Goal: Task Accomplishment & Management: Manage account settings

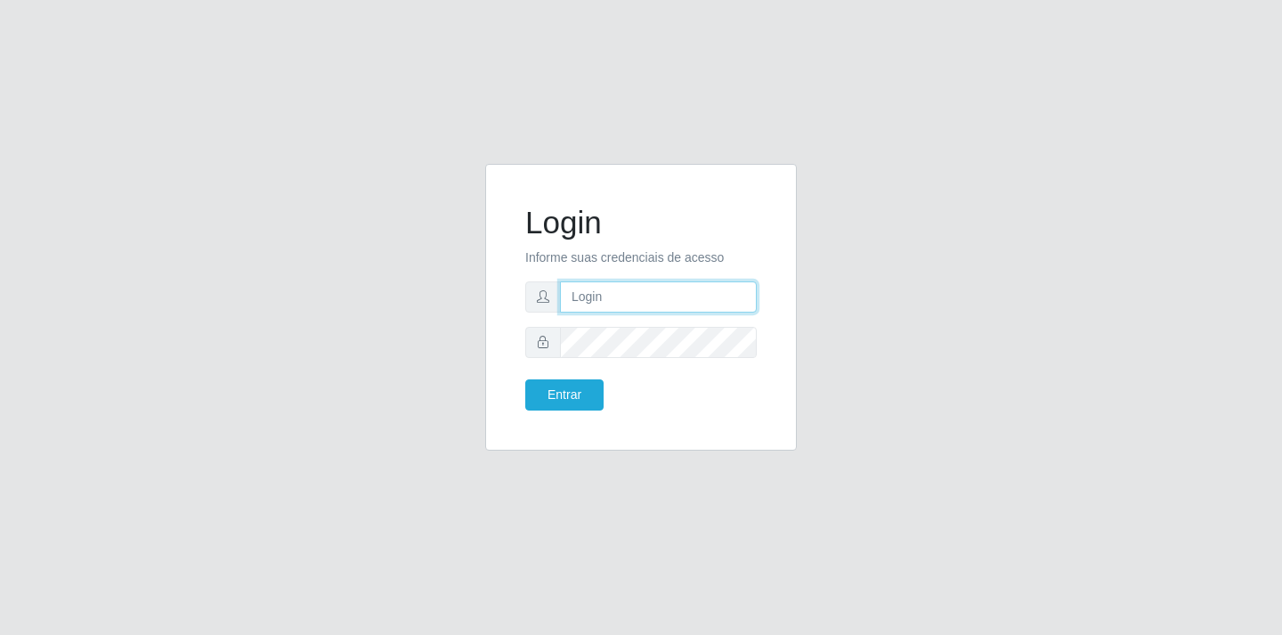
click at [605, 296] on input "text" at bounding box center [658, 296] width 197 height 31
type input "[EMAIL_ADDRESS][DOMAIN_NAME]"
click at [570, 398] on button "Entrar" at bounding box center [564, 394] width 78 height 31
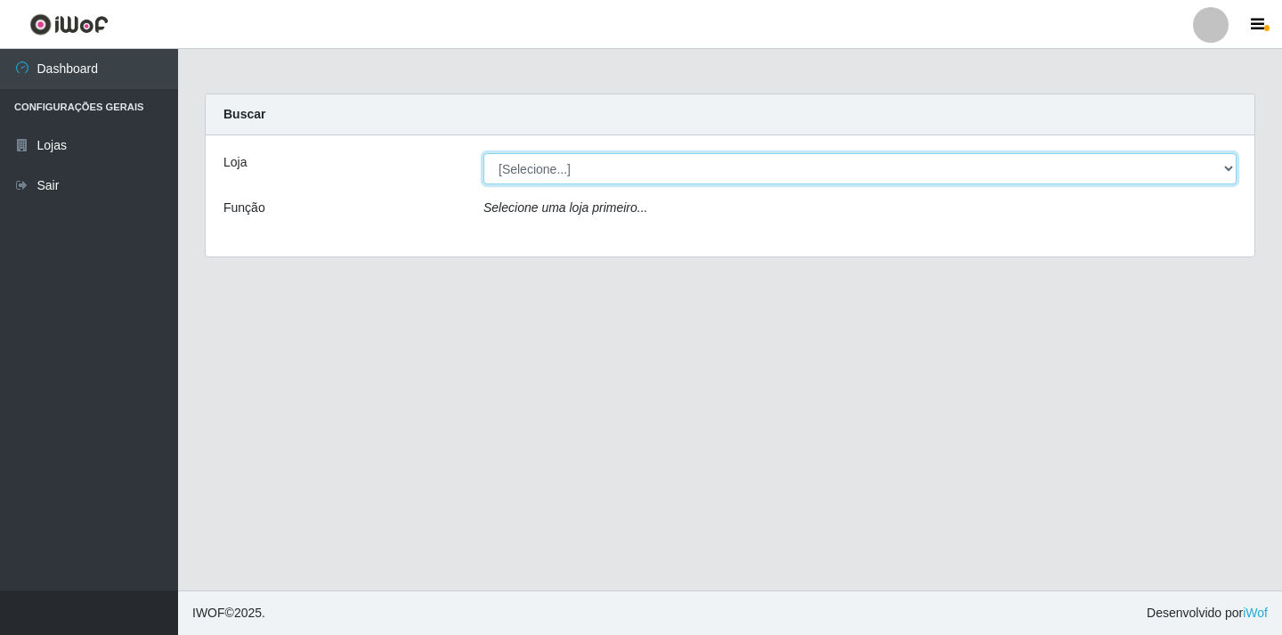
click at [1230, 168] on select "[Selecione...] SuperFácil Atacado - [GEOGRAPHIC_DATA]" at bounding box center [860, 168] width 753 height 31
select select "503"
click at [484, 153] on select "[Selecione...] SuperFácil Atacado - [GEOGRAPHIC_DATA]" at bounding box center [860, 168] width 753 height 31
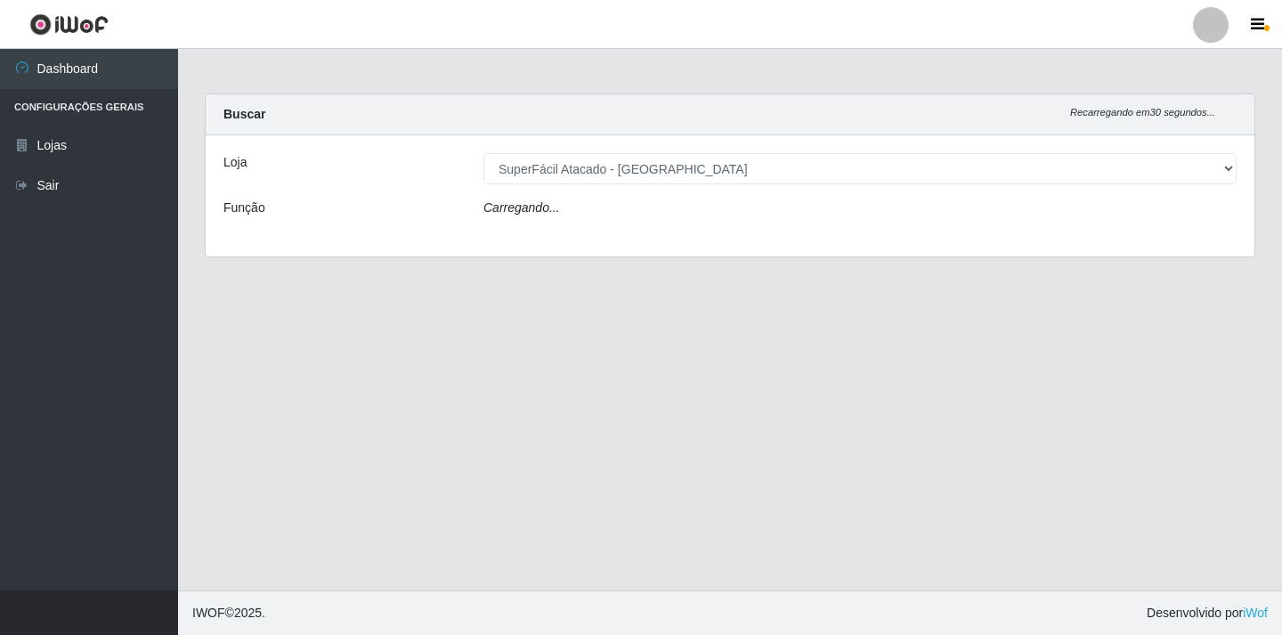
click at [905, 229] on div "Loja [Selecione...] SuperFácil Atacado - [GEOGRAPHIC_DATA] Função Carregando..." at bounding box center [730, 195] width 1049 height 121
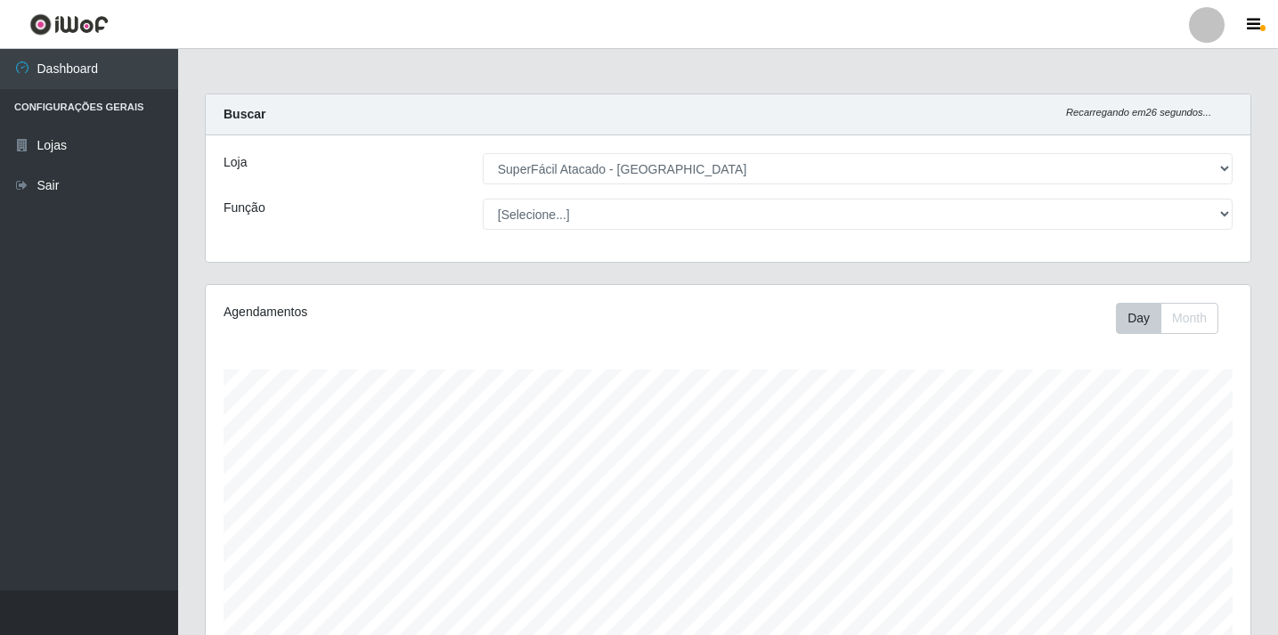
scroll to position [231, 0]
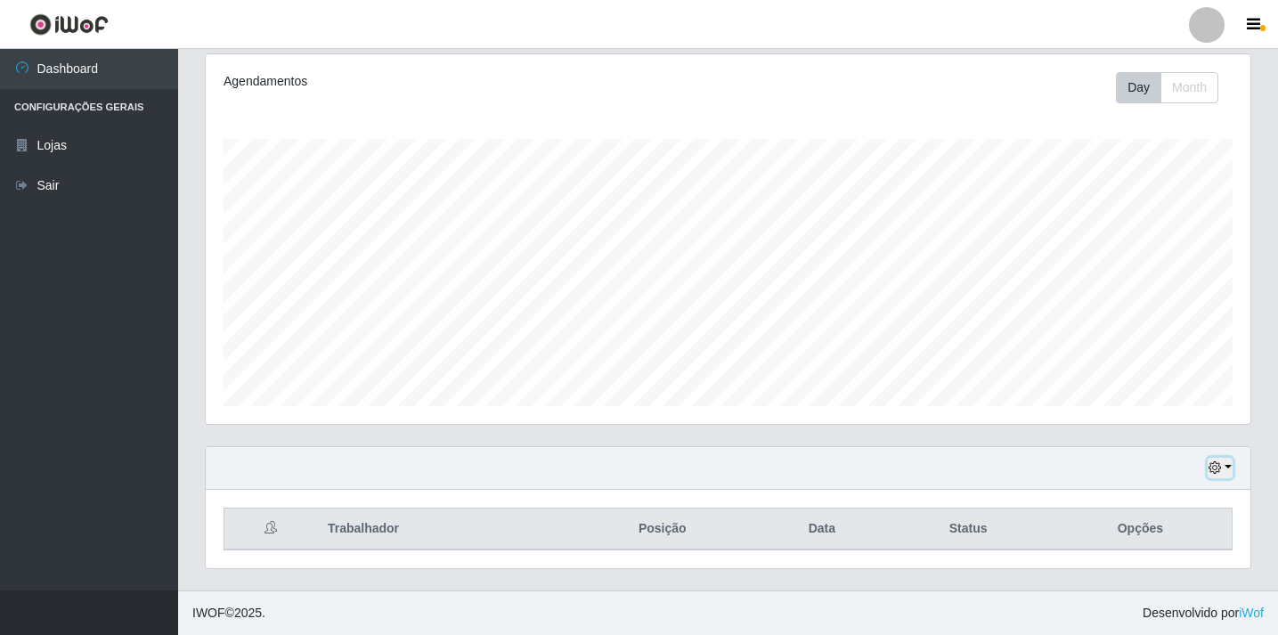
click at [1227, 466] on button "button" at bounding box center [1220, 468] width 25 height 20
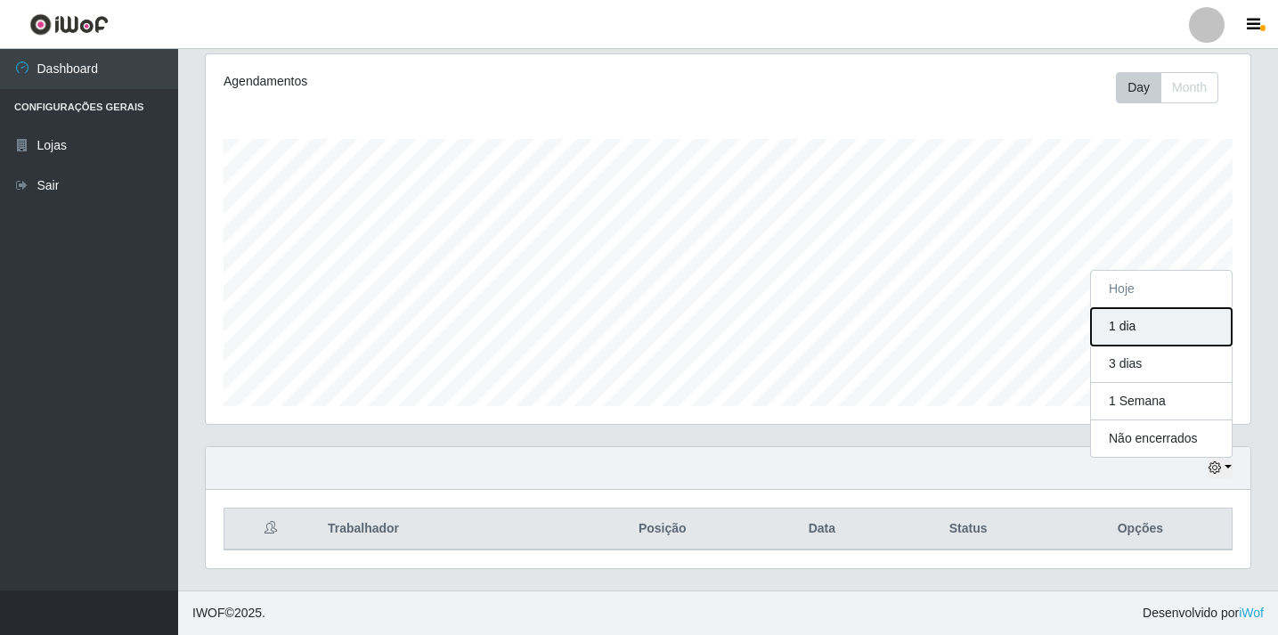
click at [1123, 322] on button "1 dia" at bounding box center [1161, 326] width 141 height 37
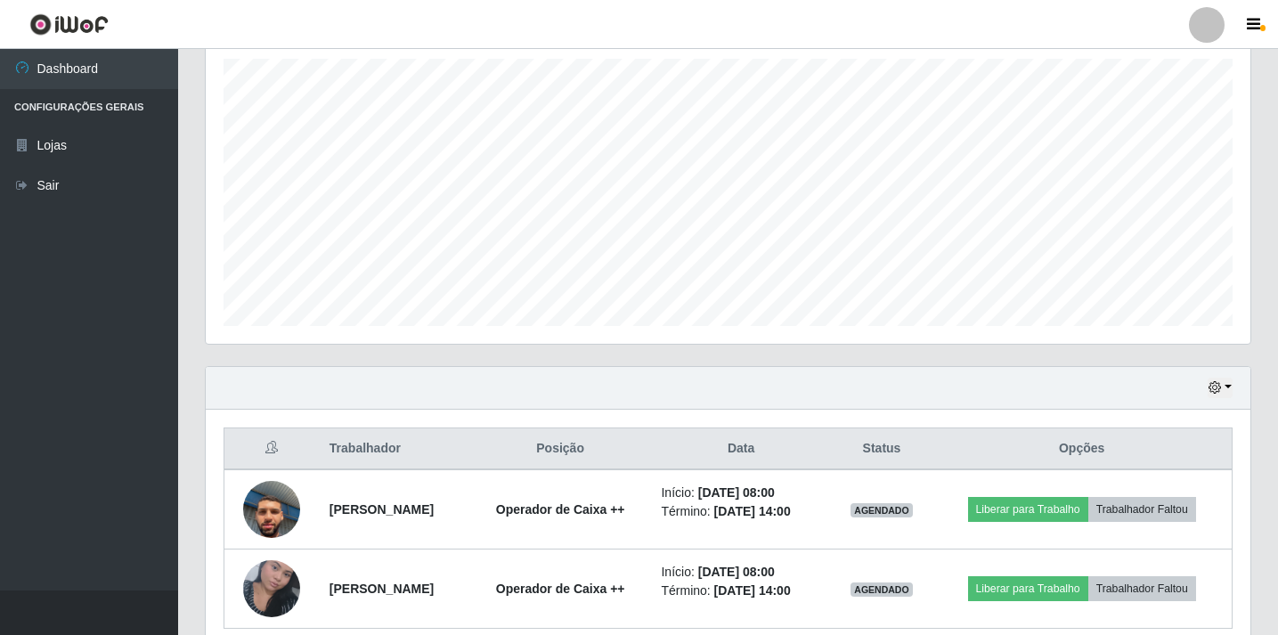
scroll to position [389, 0]
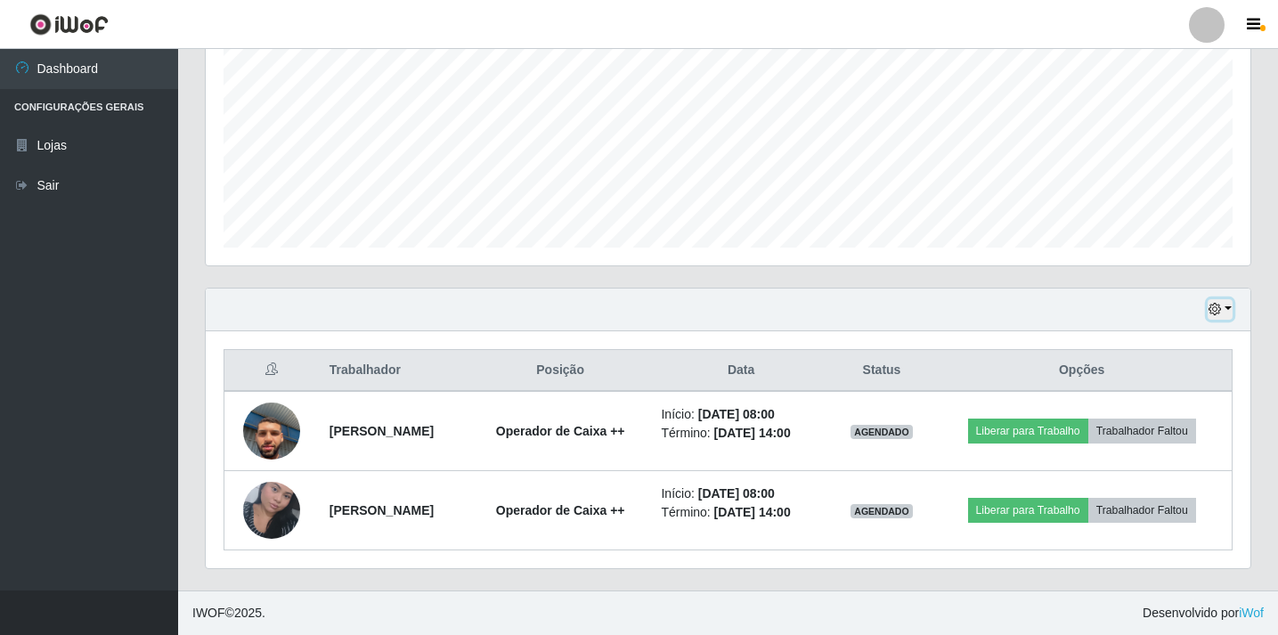
click at [1225, 309] on button "button" at bounding box center [1220, 309] width 25 height 20
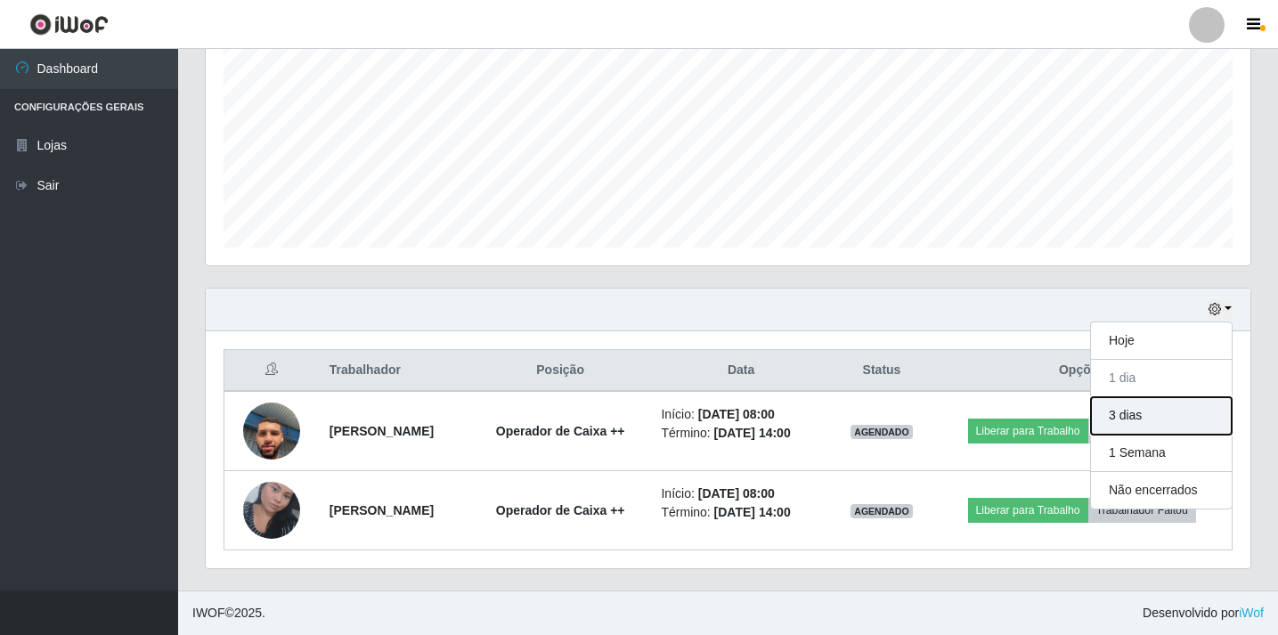
click at [1182, 420] on button "3 dias" at bounding box center [1161, 415] width 141 height 37
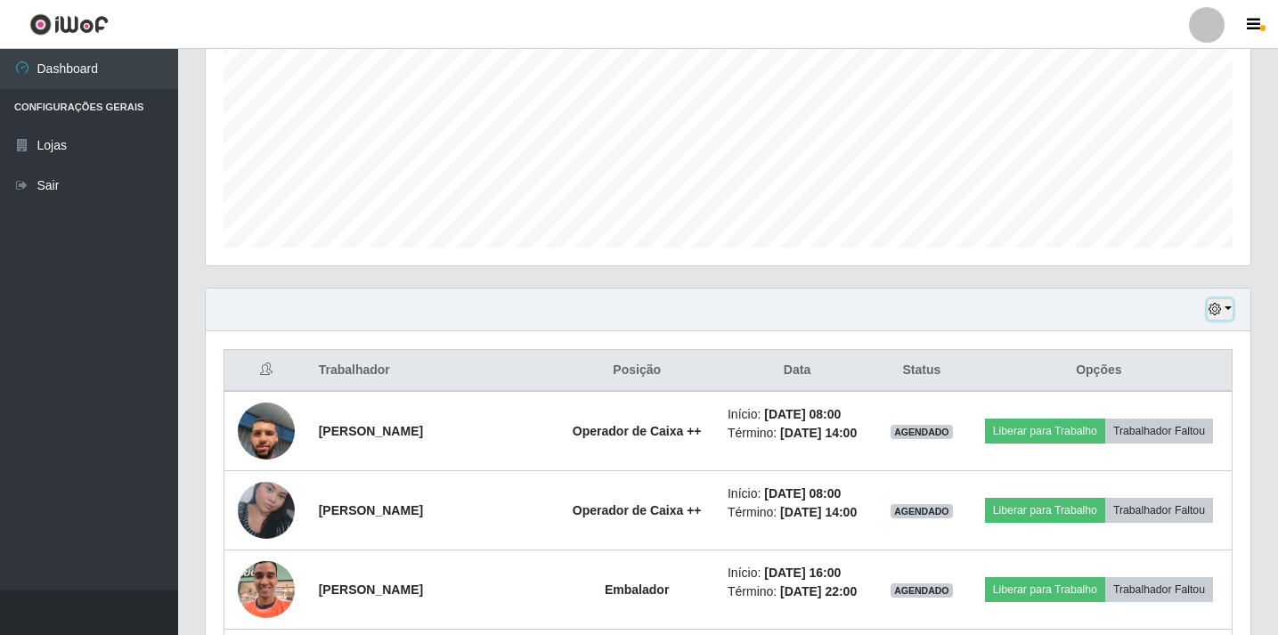
click at [1227, 308] on button "button" at bounding box center [1220, 309] width 25 height 20
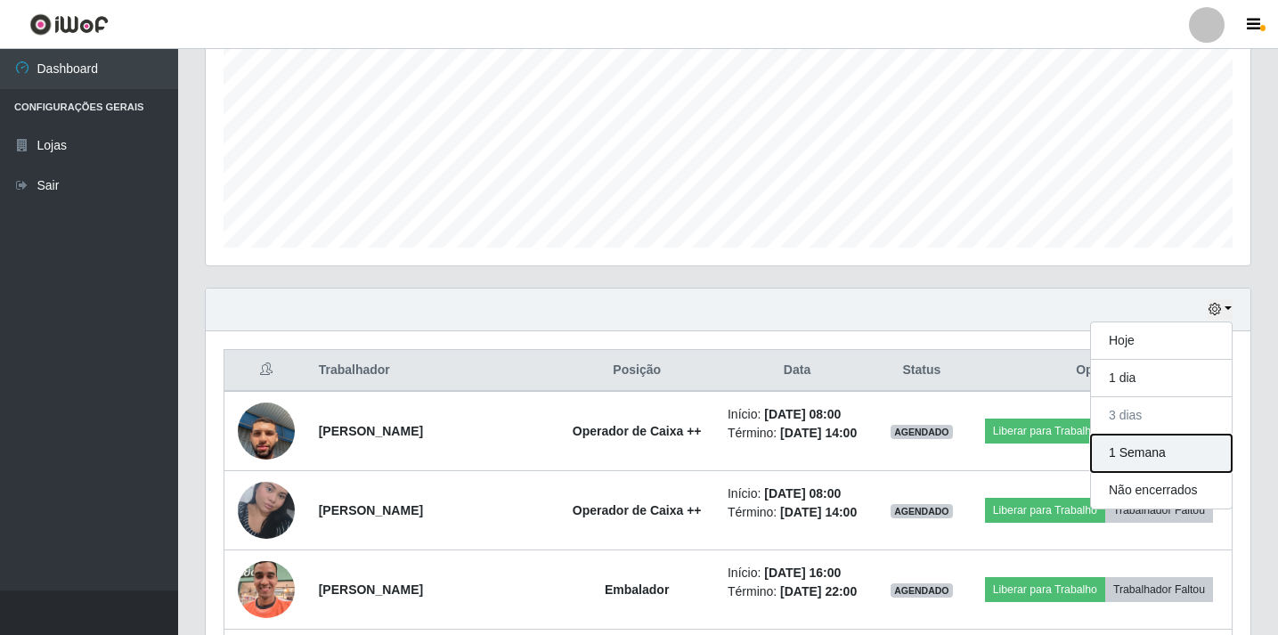
click at [1141, 456] on button "1 Semana" at bounding box center [1161, 453] width 141 height 37
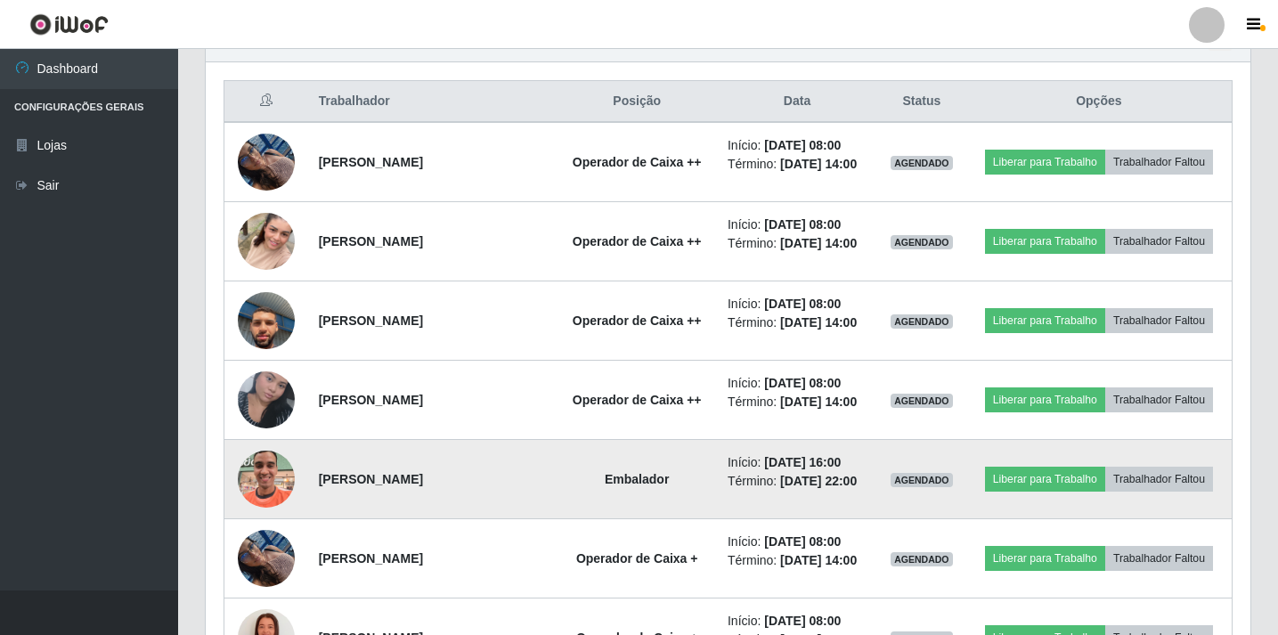
scroll to position [623, 0]
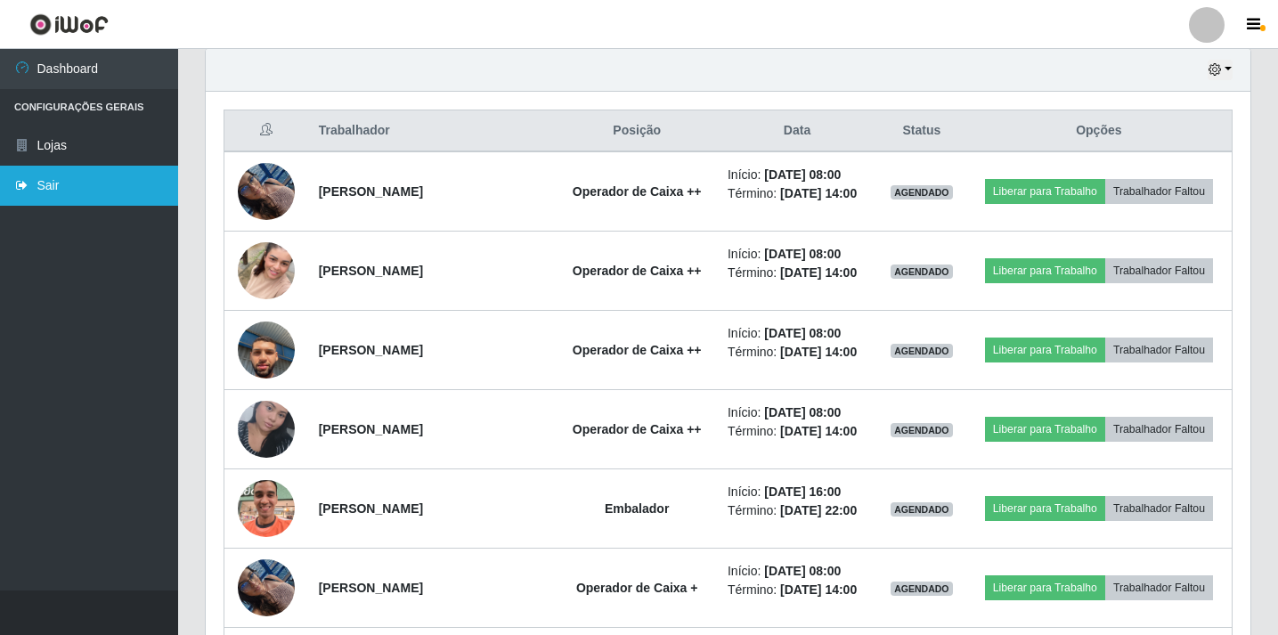
click at [34, 190] on link "Sair" at bounding box center [89, 186] width 178 height 40
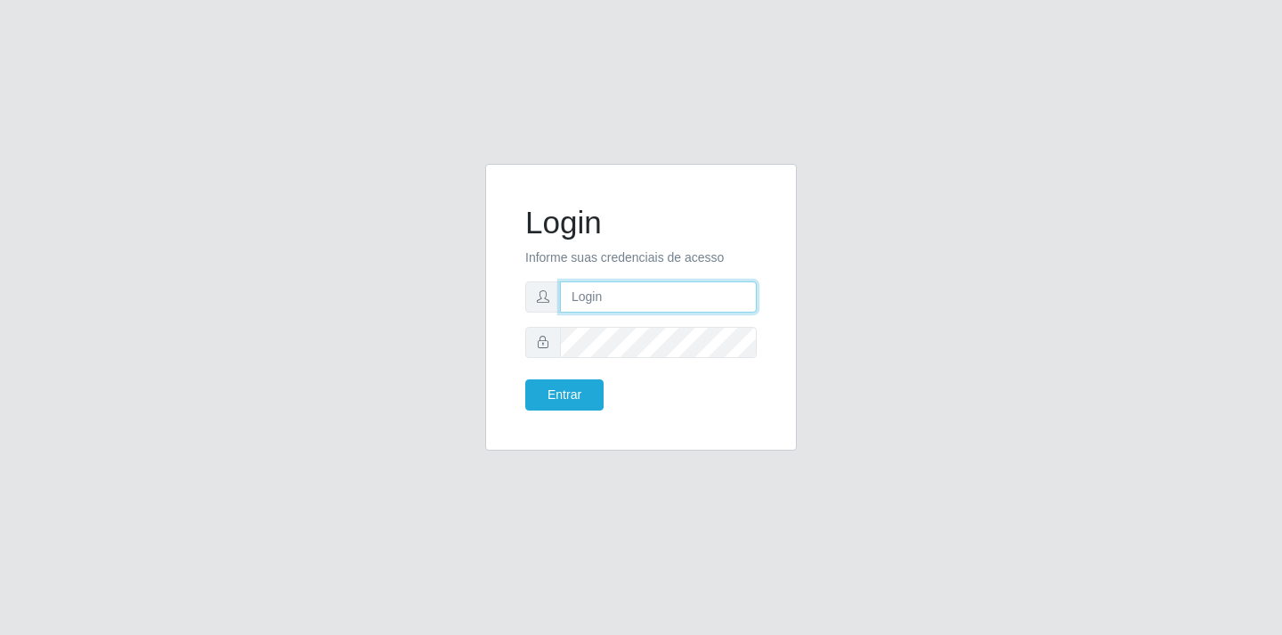
click at [624, 305] on input "text" at bounding box center [658, 296] width 197 height 31
type input "[EMAIL_ADDRESS][DOMAIN_NAME]"
click at [525, 379] on button "Entrar" at bounding box center [564, 394] width 78 height 31
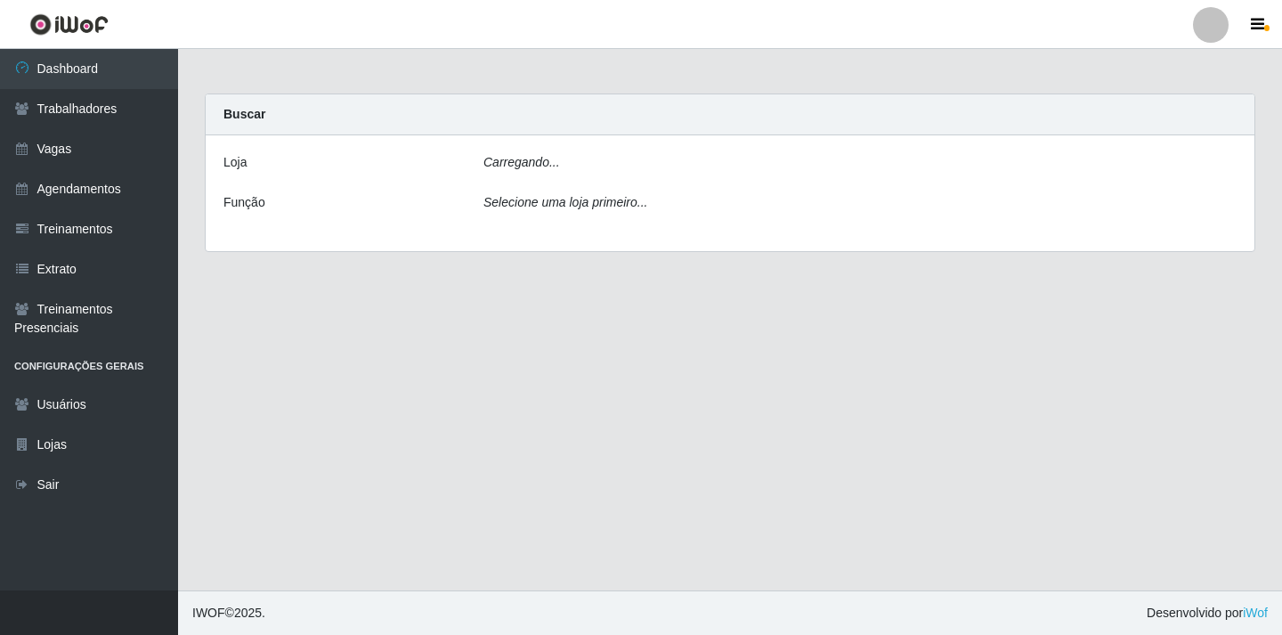
click at [575, 394] on main "Carregando... Buscar [PERSON_NAME]... Função Selecione uma loja primeiro..." at bounding box center [730, 319] width 1104 height 541
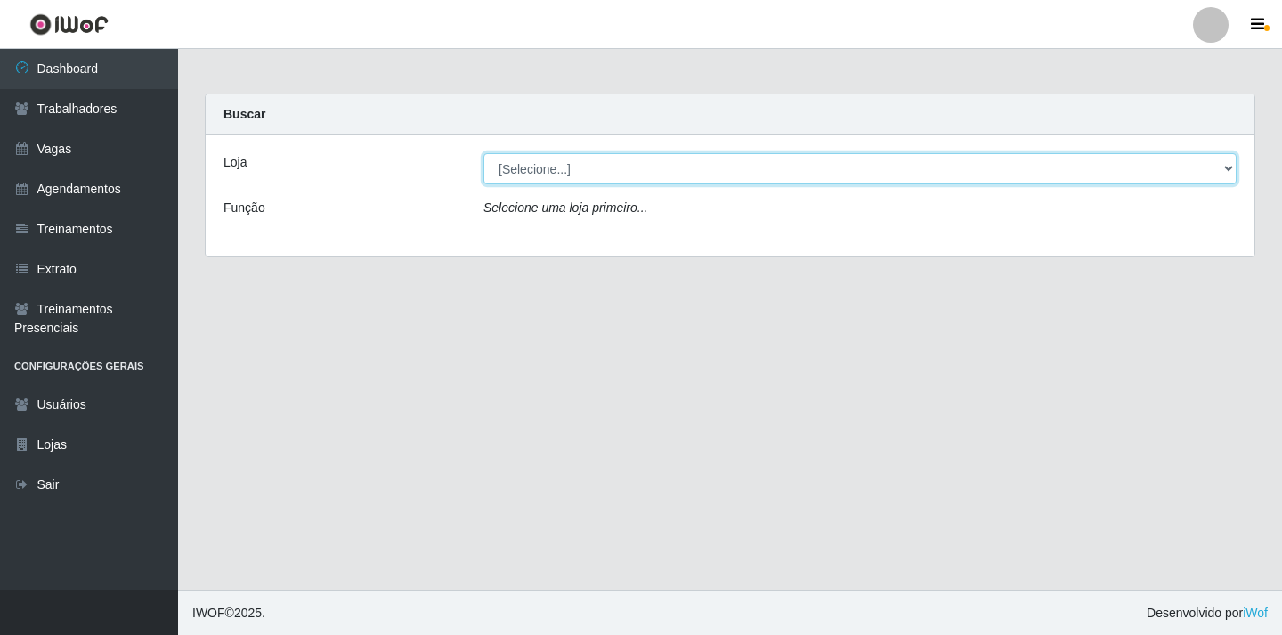
click at [1230, 169] on select "[Selecione...] SuperFácil Atacado - Alto de São Manoel SuperFácil Atacado - Ema…" at bounding box center [860, 168] width 753 height 31
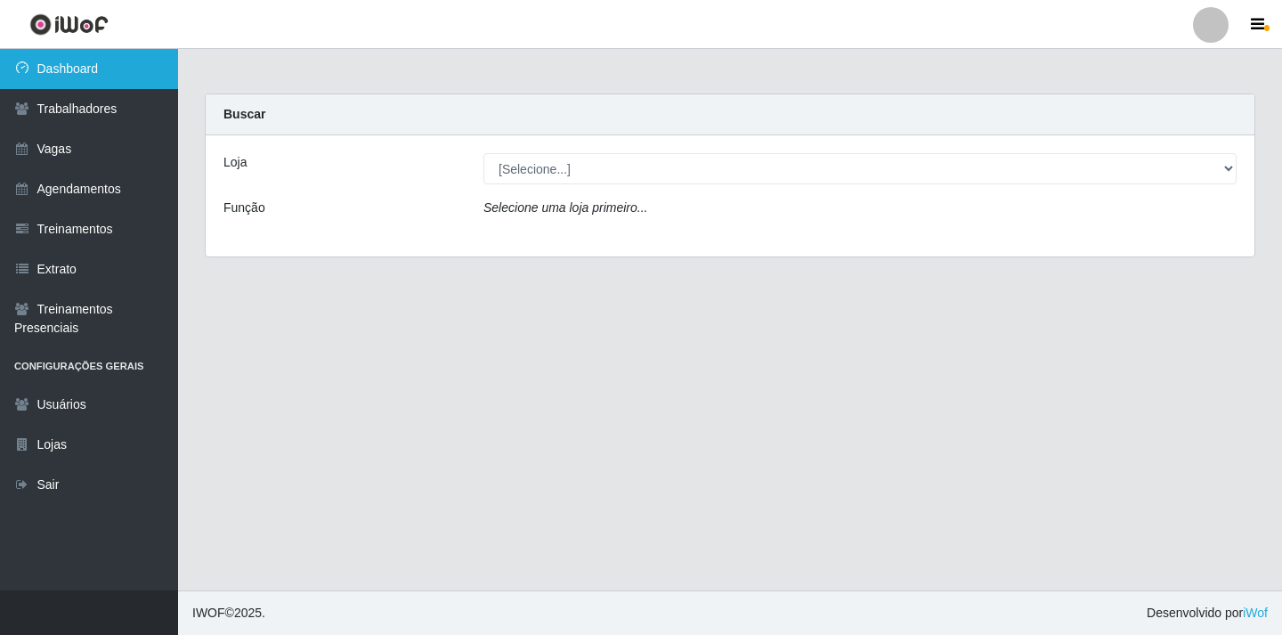
click at [106, 59] on link "Dashboard" at bounding box center [89, 69] width 178 height 40
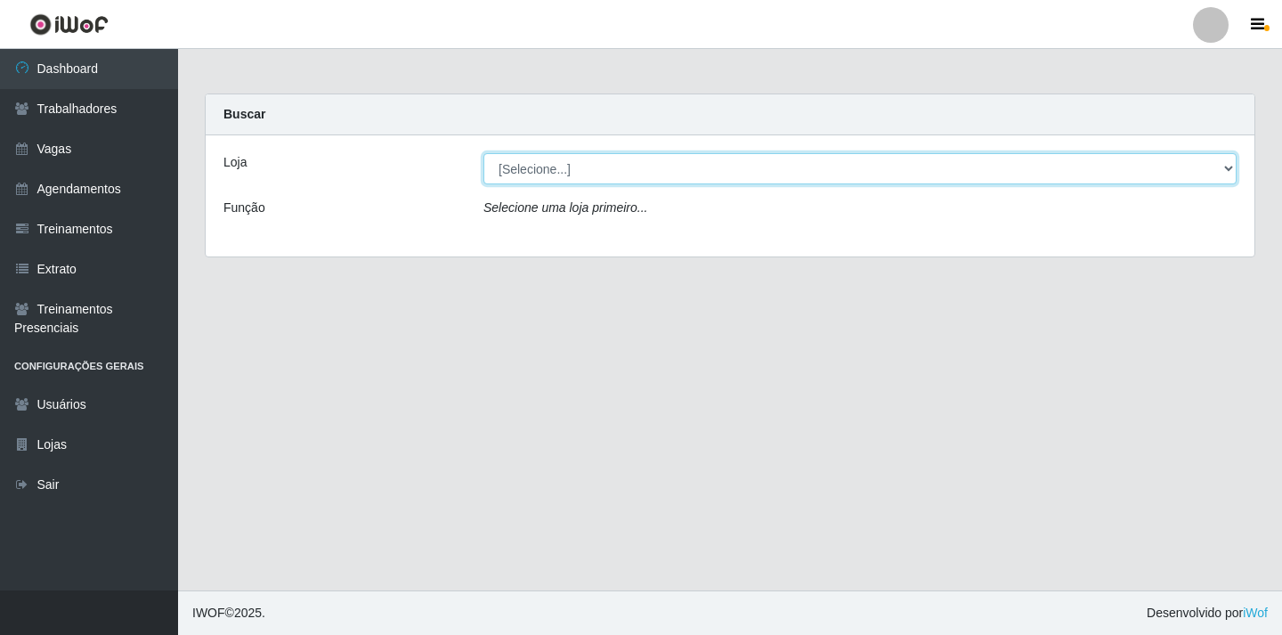
drag, startPoint x: 1227, startPoint y: 168, endPoint x: 1194, endPoint y: 168, distance: 32.9
click at [1227, 168] on select "[Selecione...] SuperFácil Atacado - Alto de São Manoel SuperFácil Atacado - Ema…" at bounding box center [860, 168] width 753 height 31
select select "504"
click at [484, 153] on select "[Selecione...] SuperFácil Atacado - Alto de São Manoel SuperFácil Atacado - Ema…" at bounding box center [860, 168] width 753 height 31
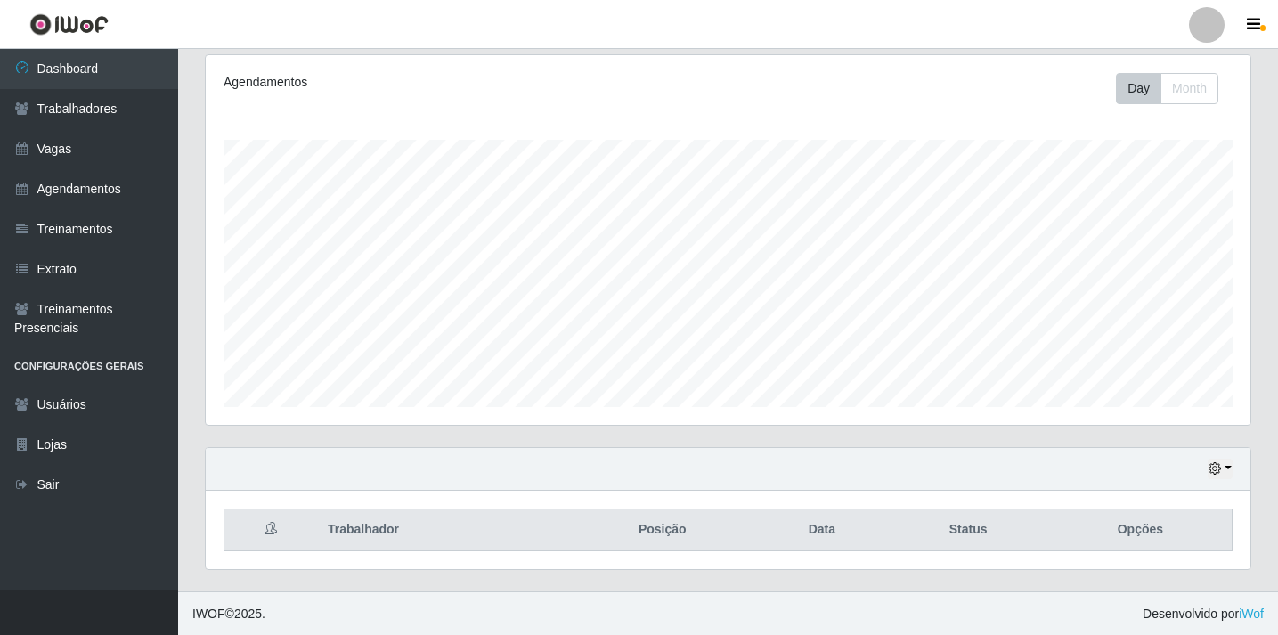
scroll to position [231, 0]
click at [1229, 466] on button "button" at bounding box center [1220, 468] width 25 height 20
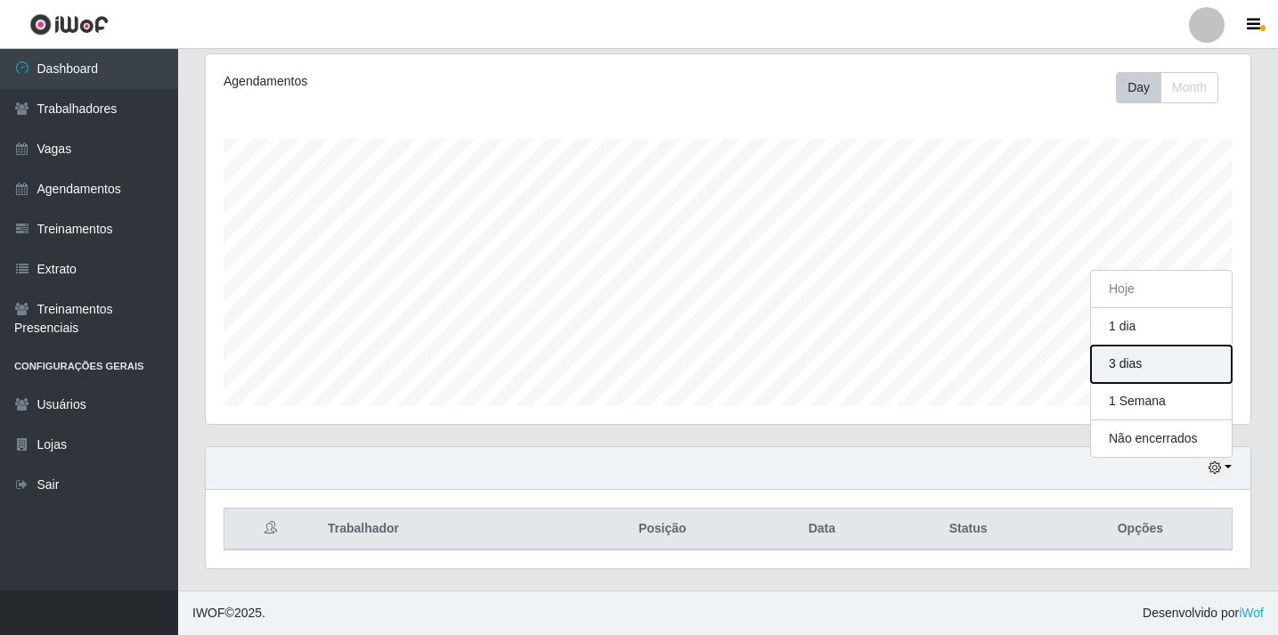
click at [1135, 378] on button "3 dias" at bounding box center [1161, 364] width 141 height 37
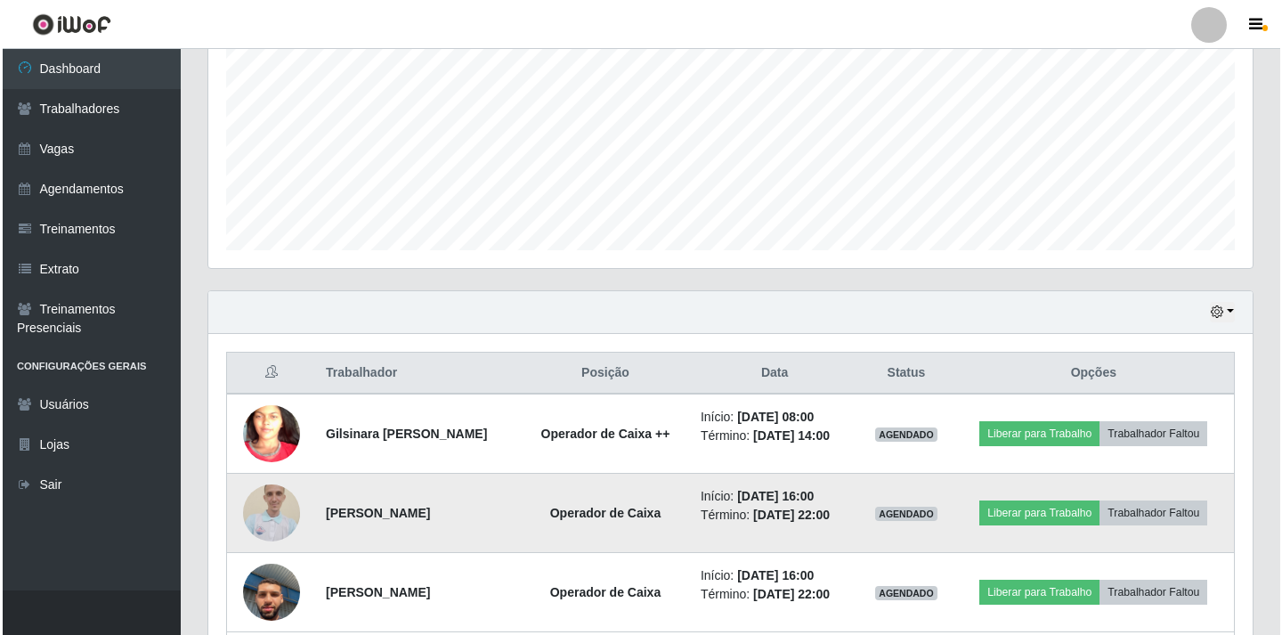
scroll to position [409, 0]
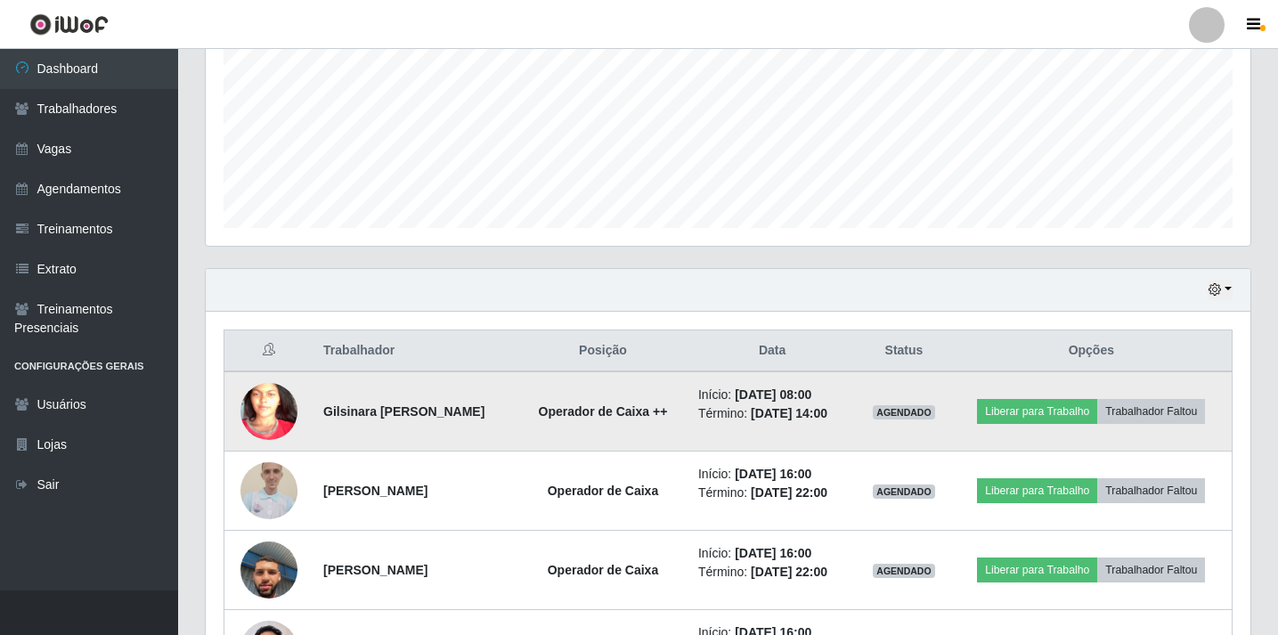
click at [262, 412] on img at bounding box center [268, 412] width 57 height 124
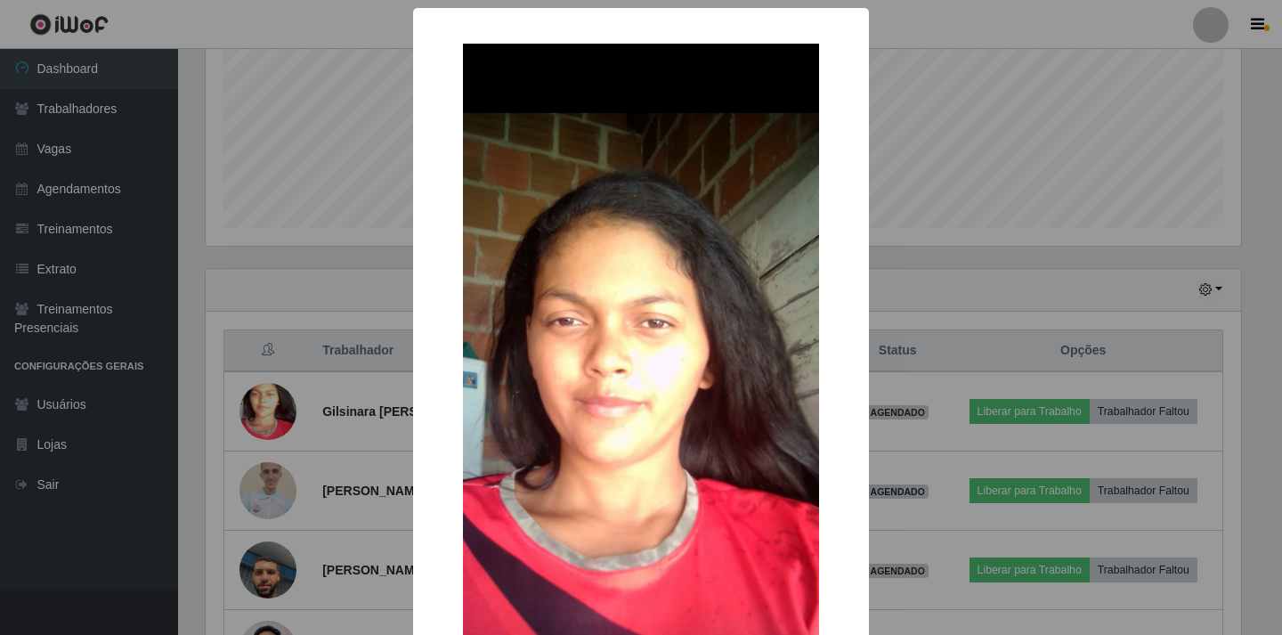
click at [1027, 155] on div "× OK Cancel" at bounding box center [641, 317] width 1282 height 635
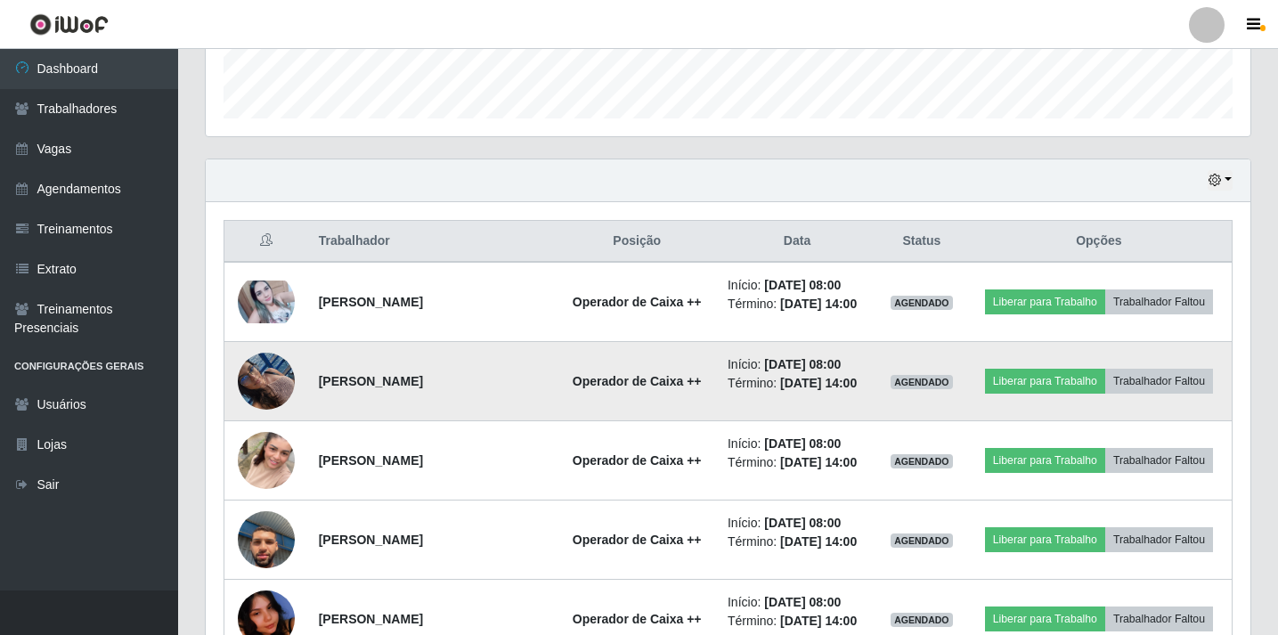
scroll to position [441, 0]
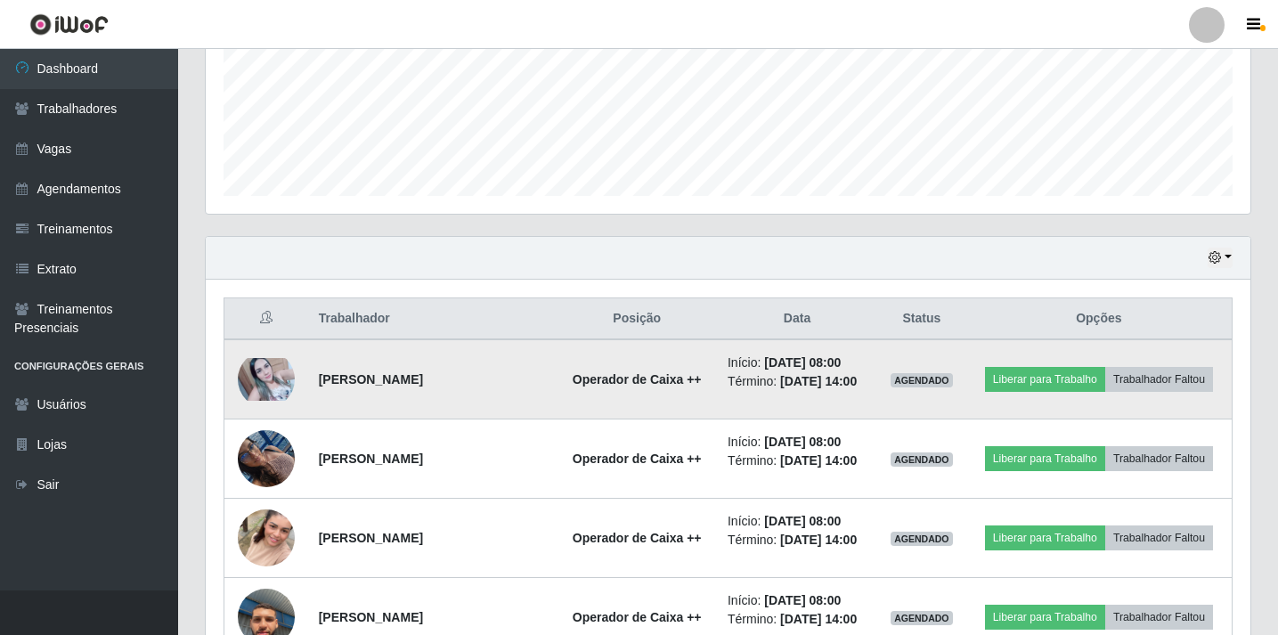
click at [265, 379] on img at bounding box center [266, 379] width 57 height 43
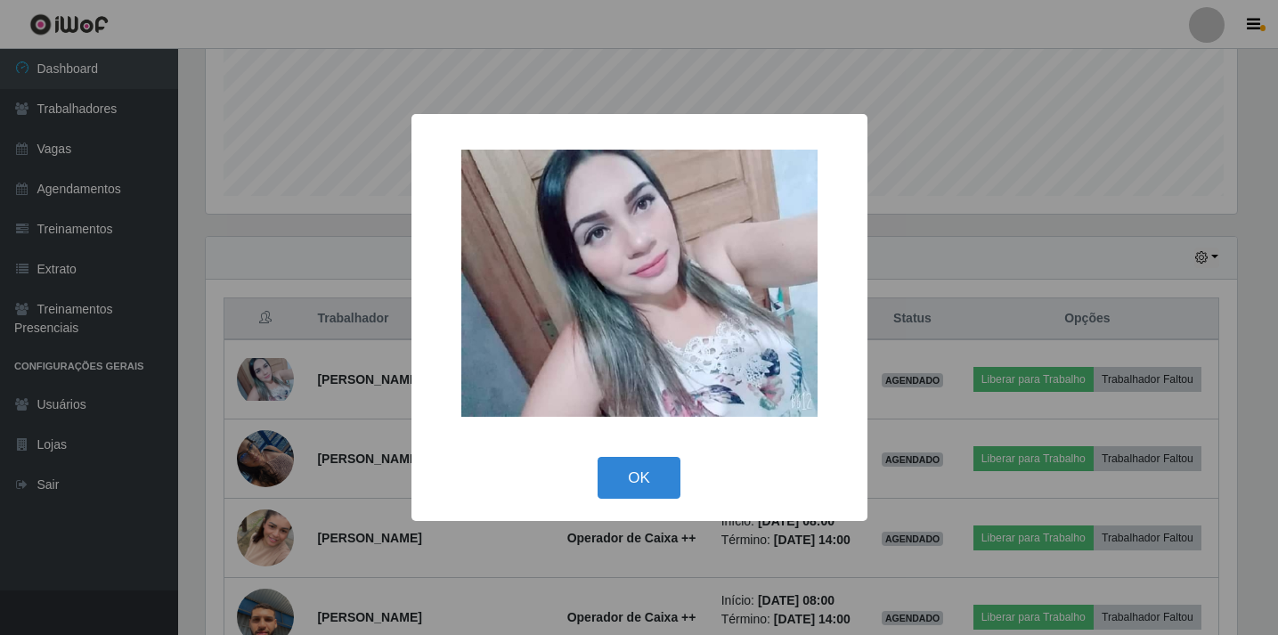
scroll to position [370, 1036]
click at [998, 105] on div "× OK Cancel" at bounding box center [641, 317] width 1282 height 635
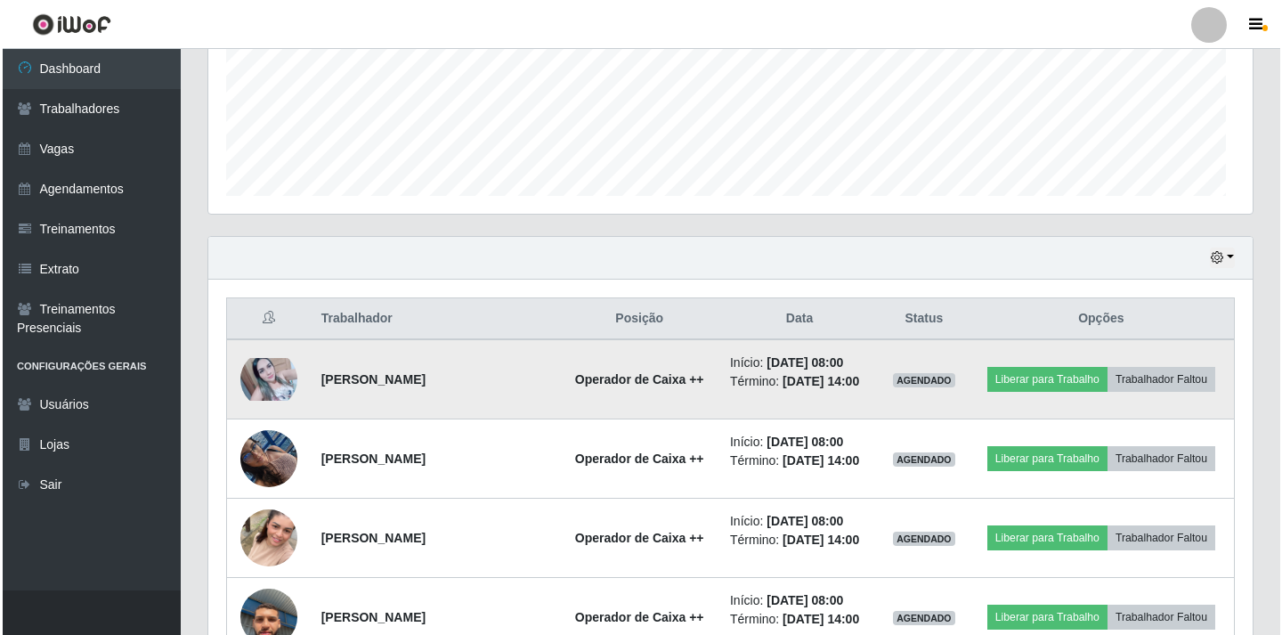
scroll to position [370, 1045]
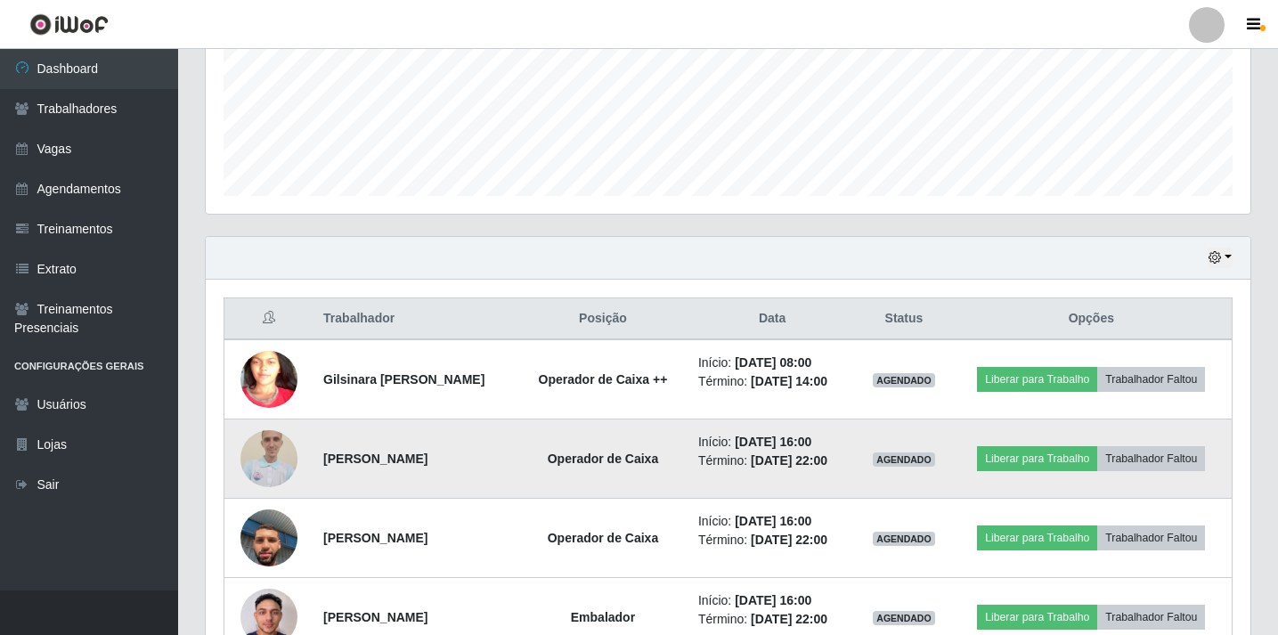
click at [269, 456] on img at bounding box center [268, 458] width 57 height 77
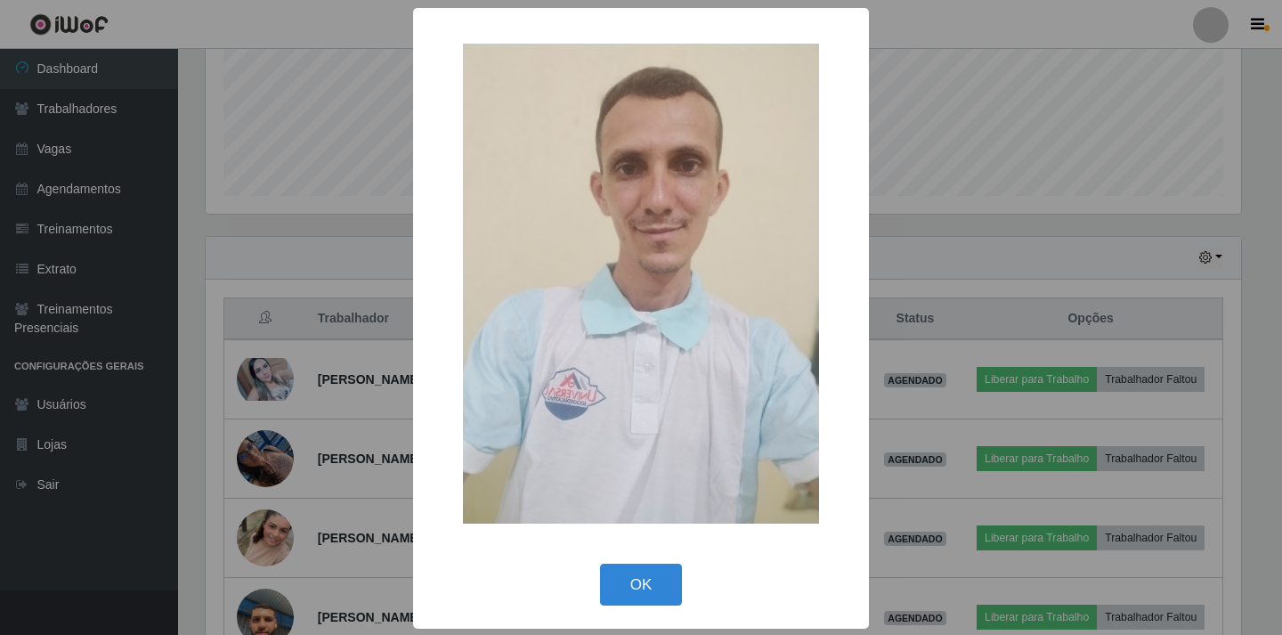
click at [960, 120] on div "× OK Cancel" at bounding box center [641, 317] width 1282 height 635
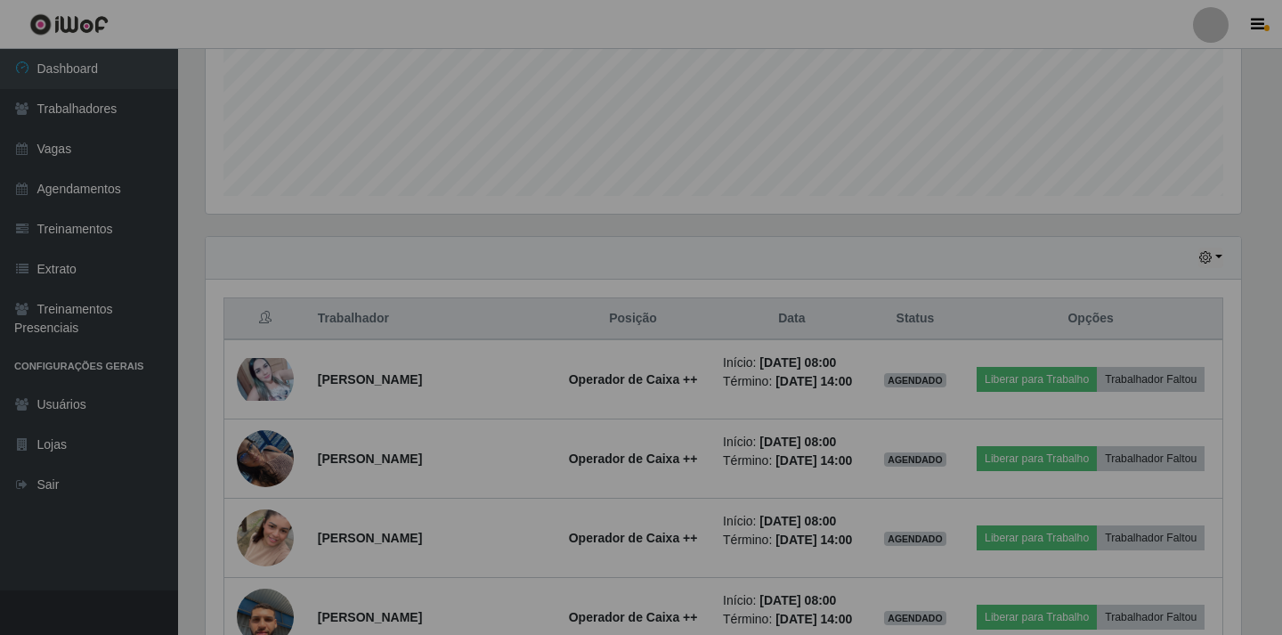
scroll to position [370, 1045]
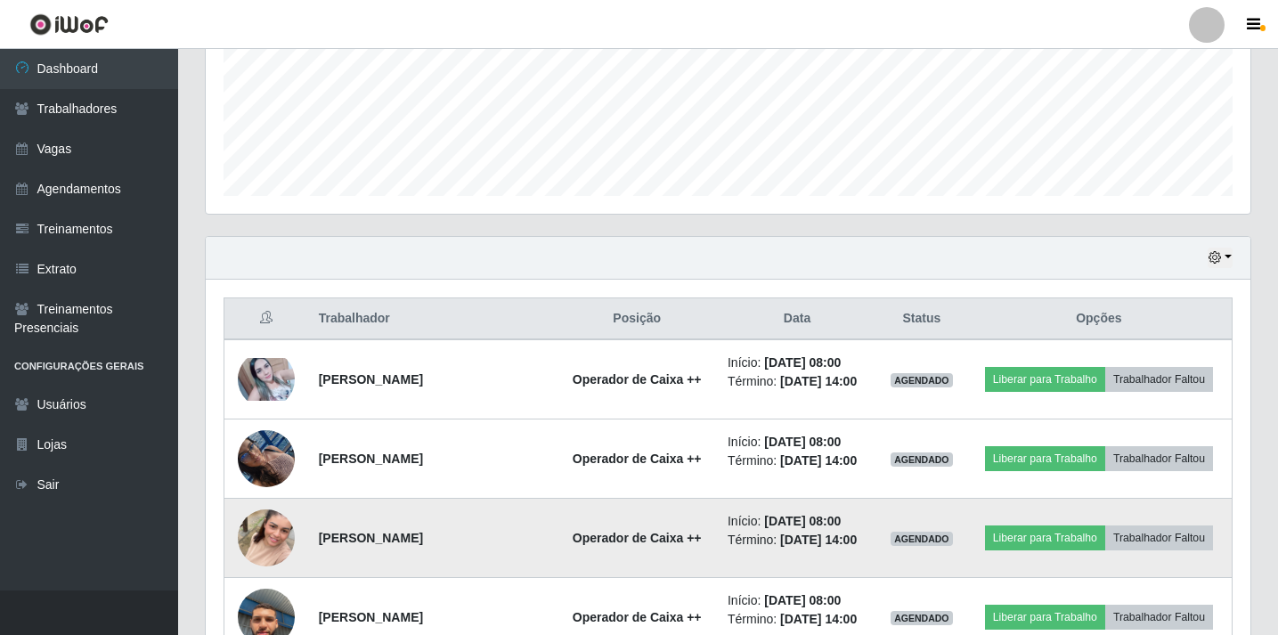
click at [276, 545] on img at bounding box center [266, 538] width 57 height 102
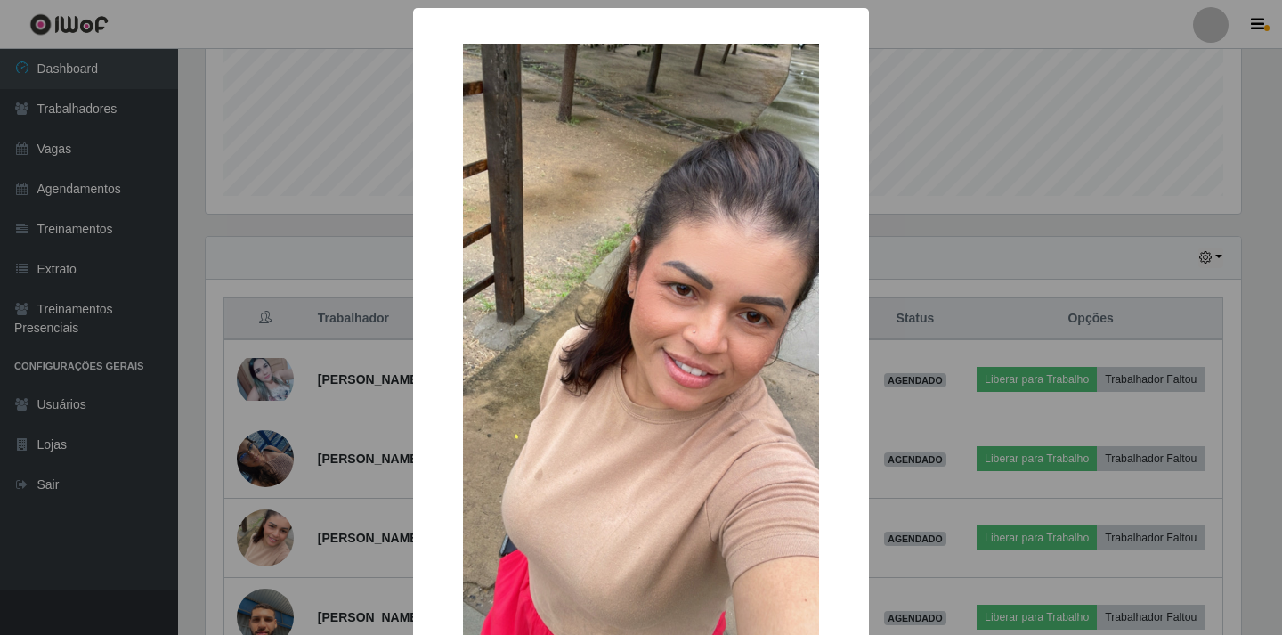
click at [1000, 118] on div "× OK Cancel" at bounding box center [641, 317] width 1282 height 635
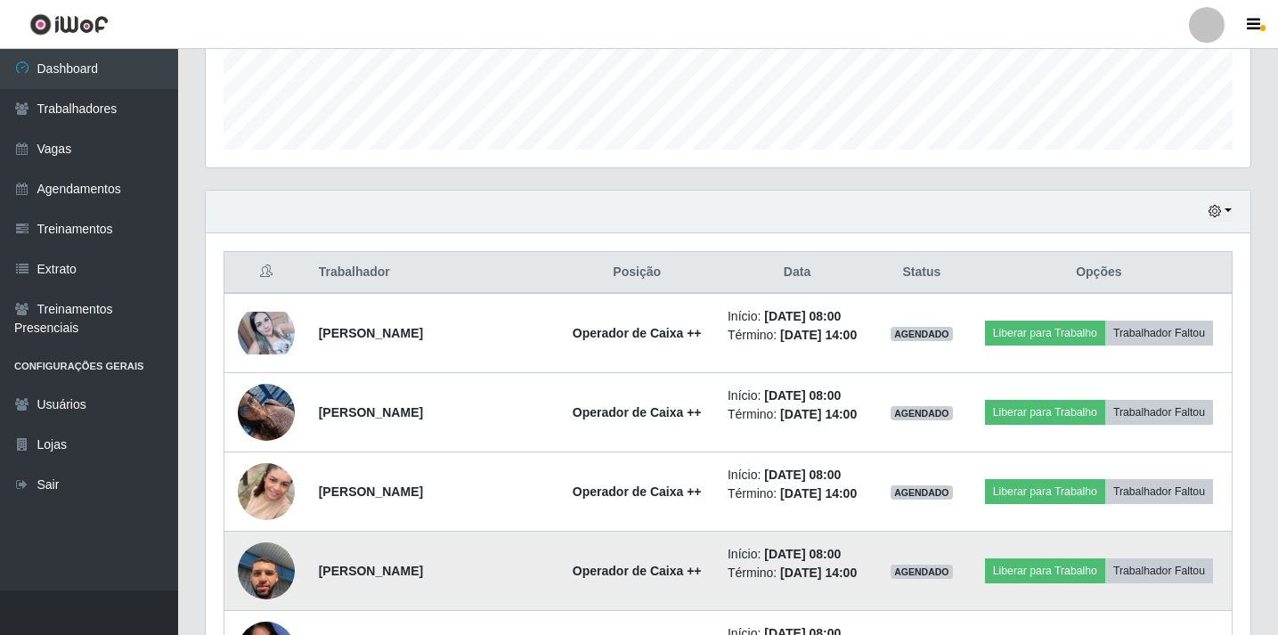
scroll to position [530, 0]
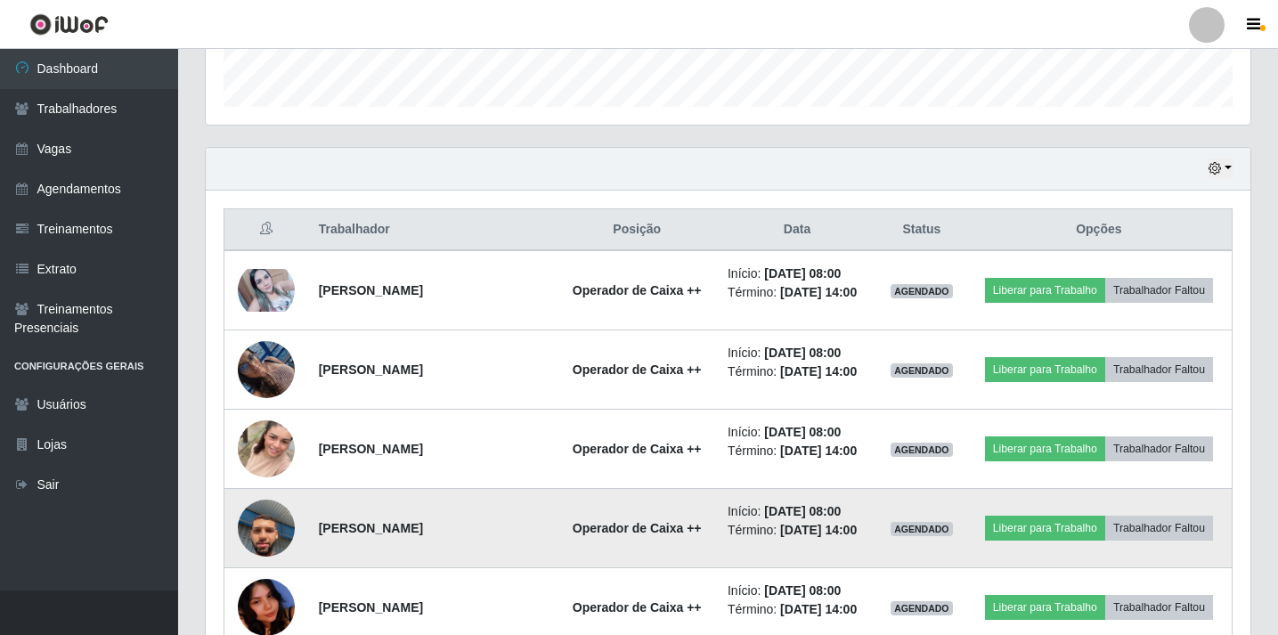
click at [260, 533] on img at bounding box center [266, 528] width 57 height 102
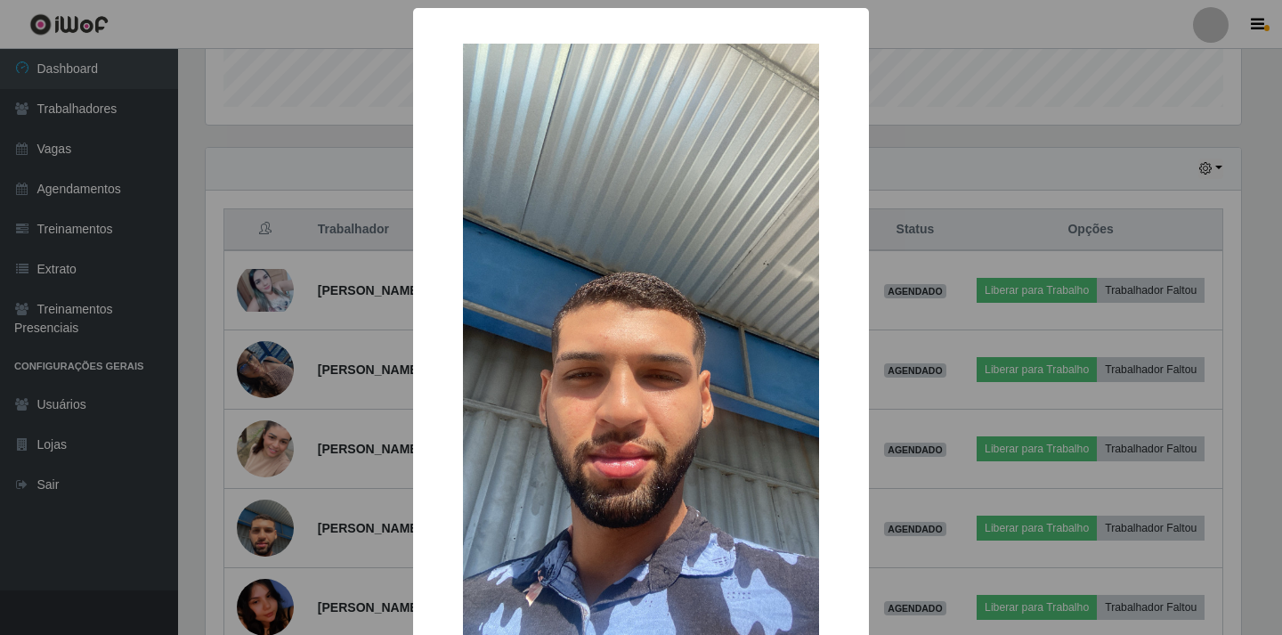
click at [1012, 106] on div "× OK Cancel" at bounding box center [641, 317] width 1282 height 635
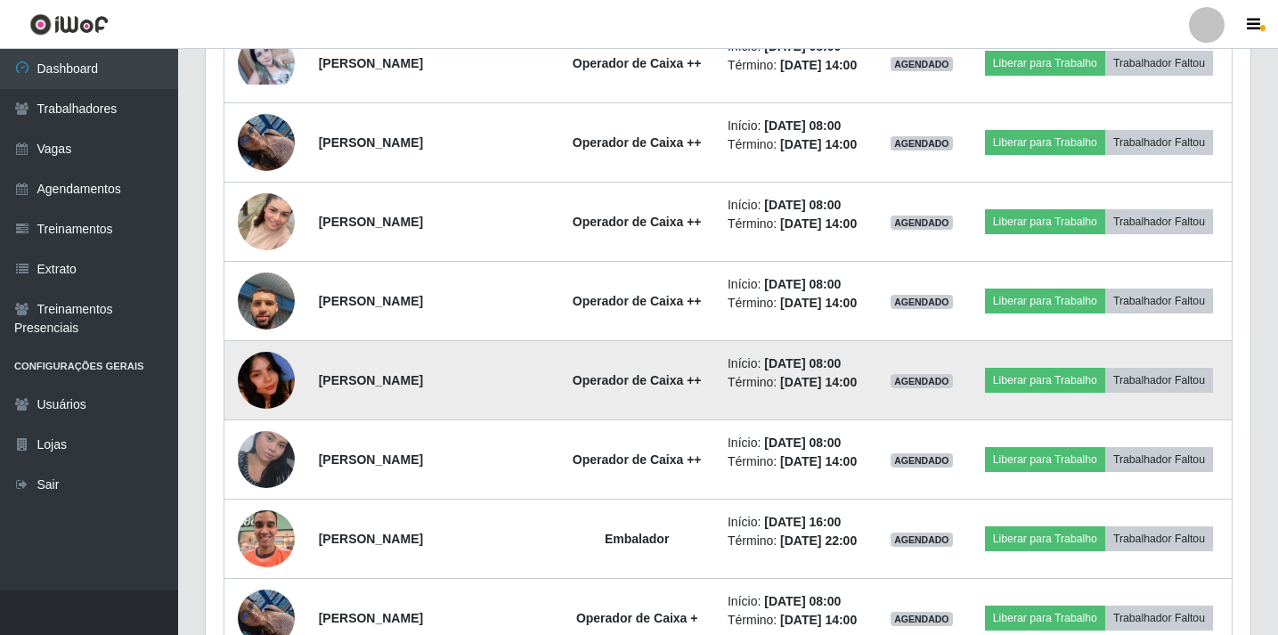
scroll to position [797, 0]
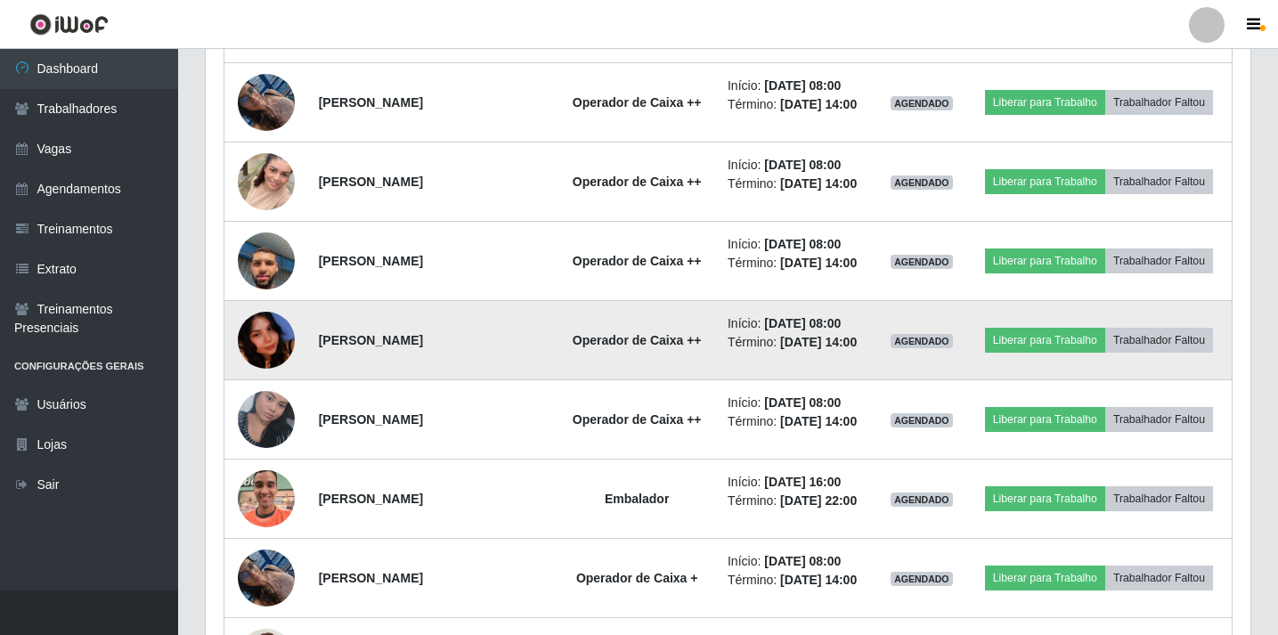
click at [264, 338] on img at bounding box center [266, 341] width 57 height 124
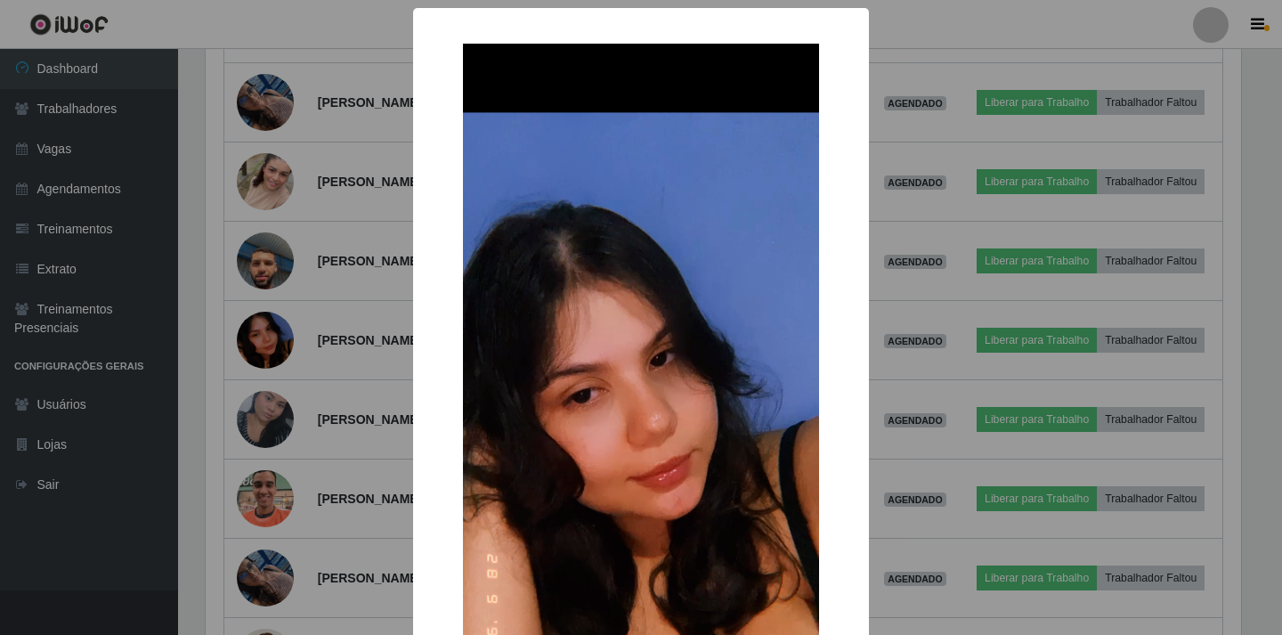
click at [1064, 33] on div "× OK Cancel" at bounding box center [641, 317] width 1282 height 635
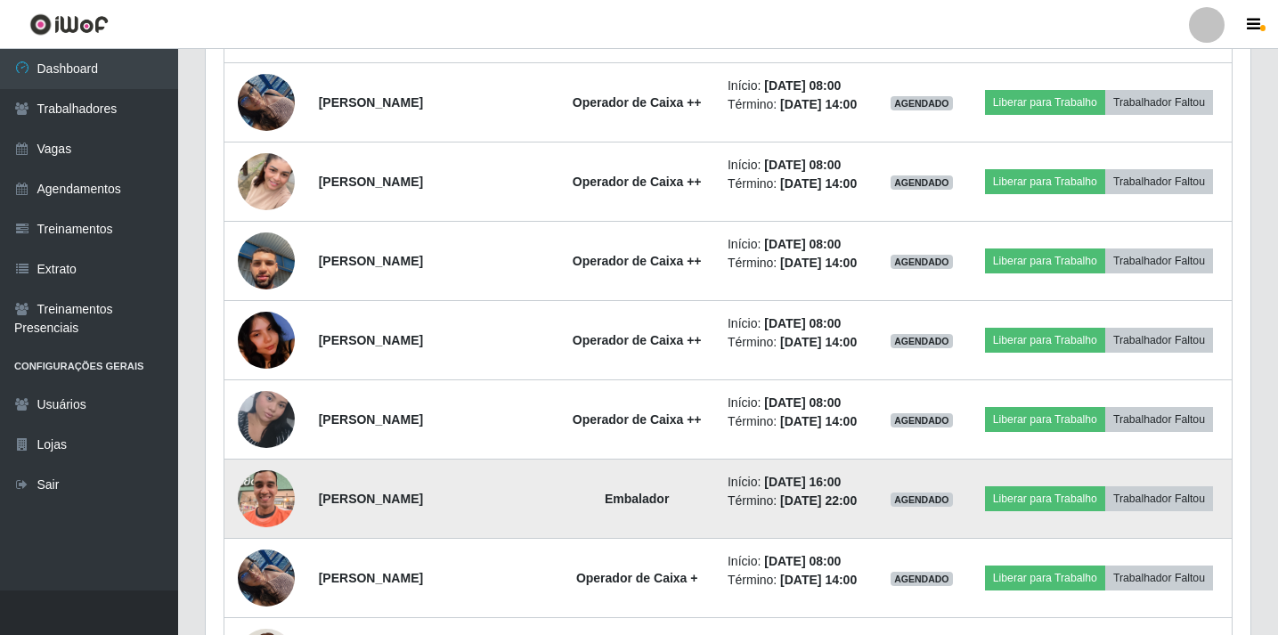
click at [272, 503] on img at bounding box center [266, 499] width 57 height 102
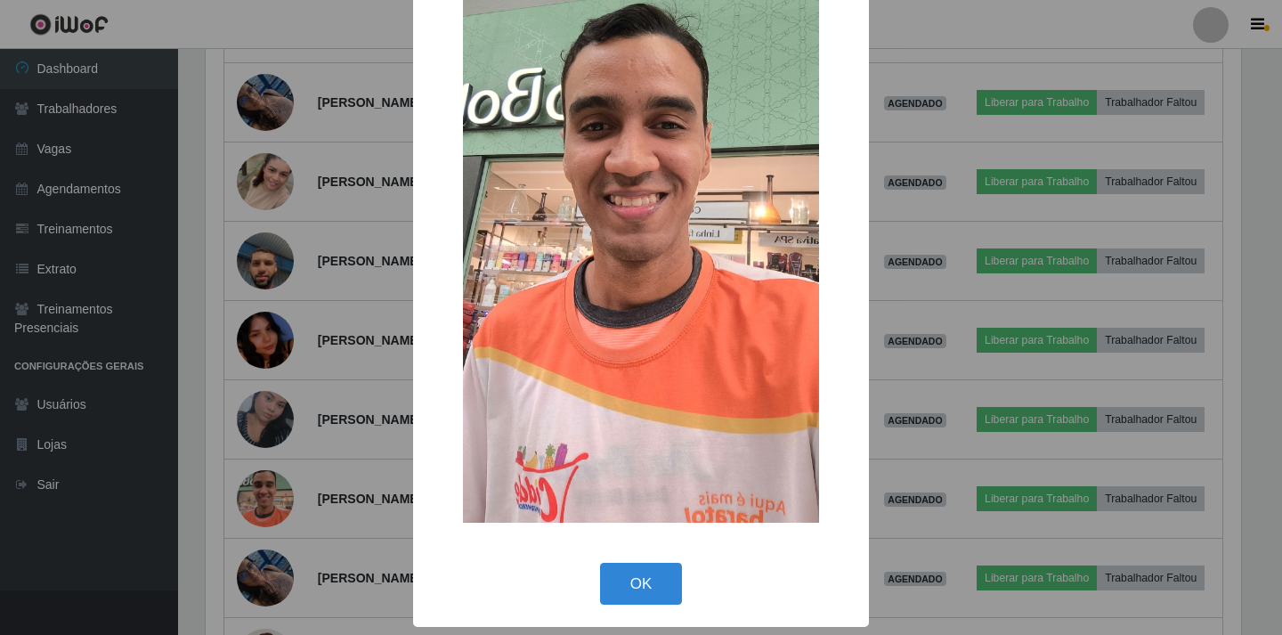
click at [1025, 25] on div "× OK Cancel" at bounding box center [641, 317] width 1282 height 635
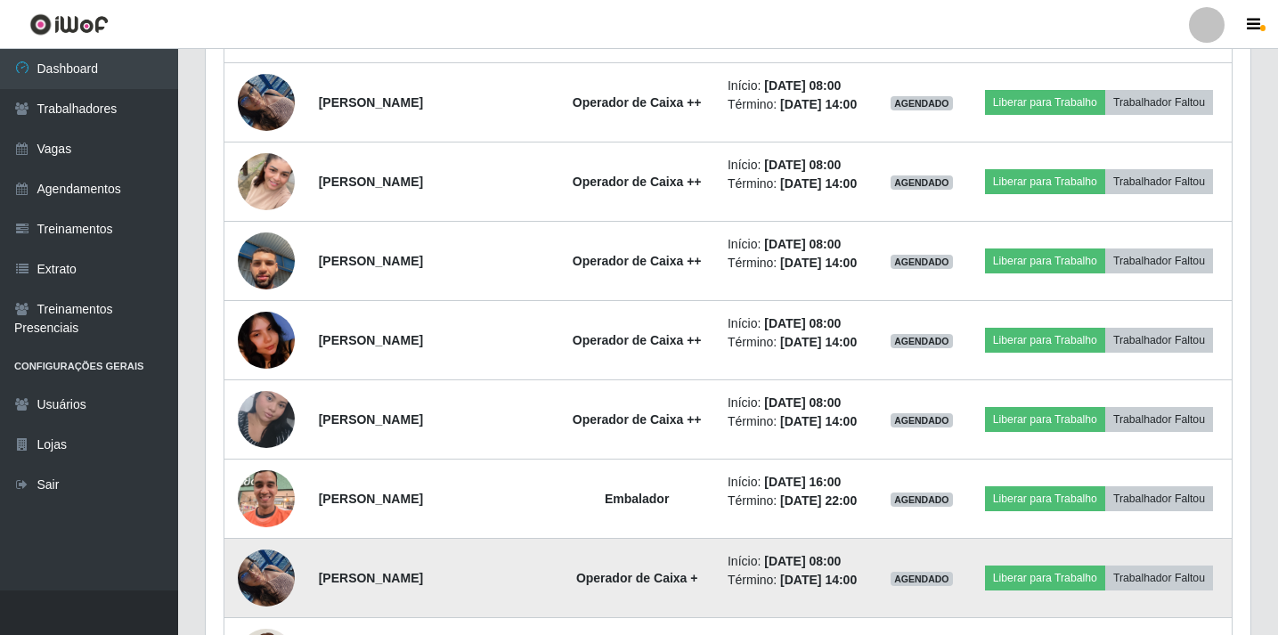
click at [279, 584] on img at bounding box center [266, 578] width 57 height 76
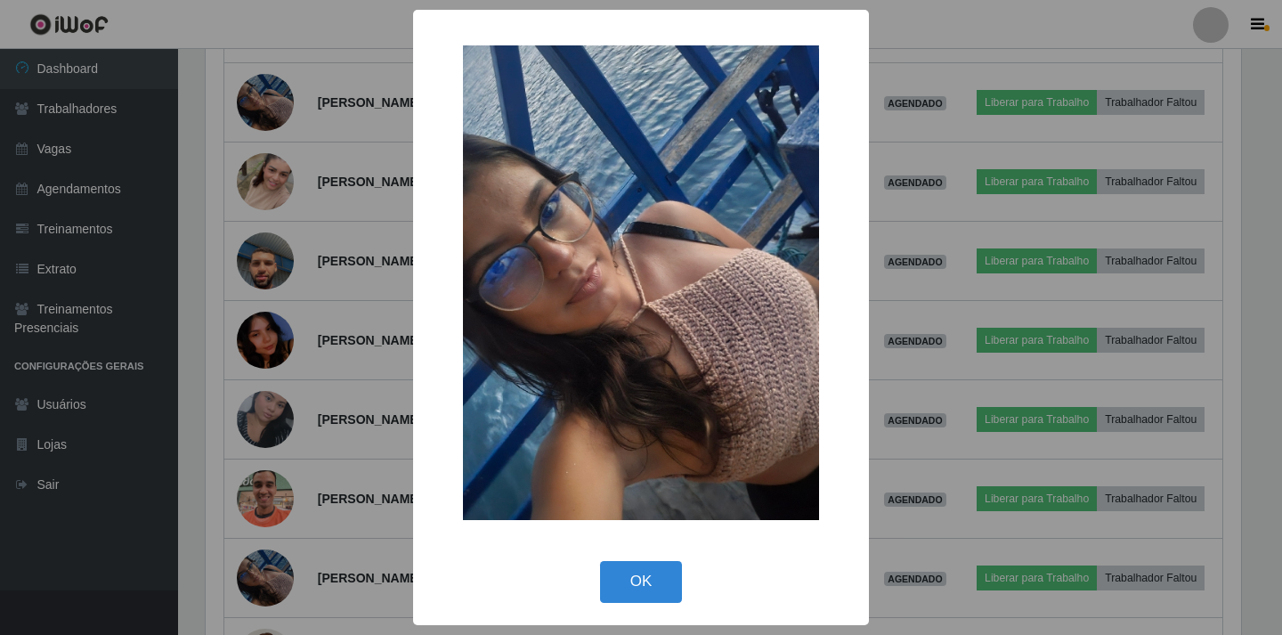
click at [1021, 21] on div "× OK Cancel" at bounding box center [641, 317] width 1282 height 635
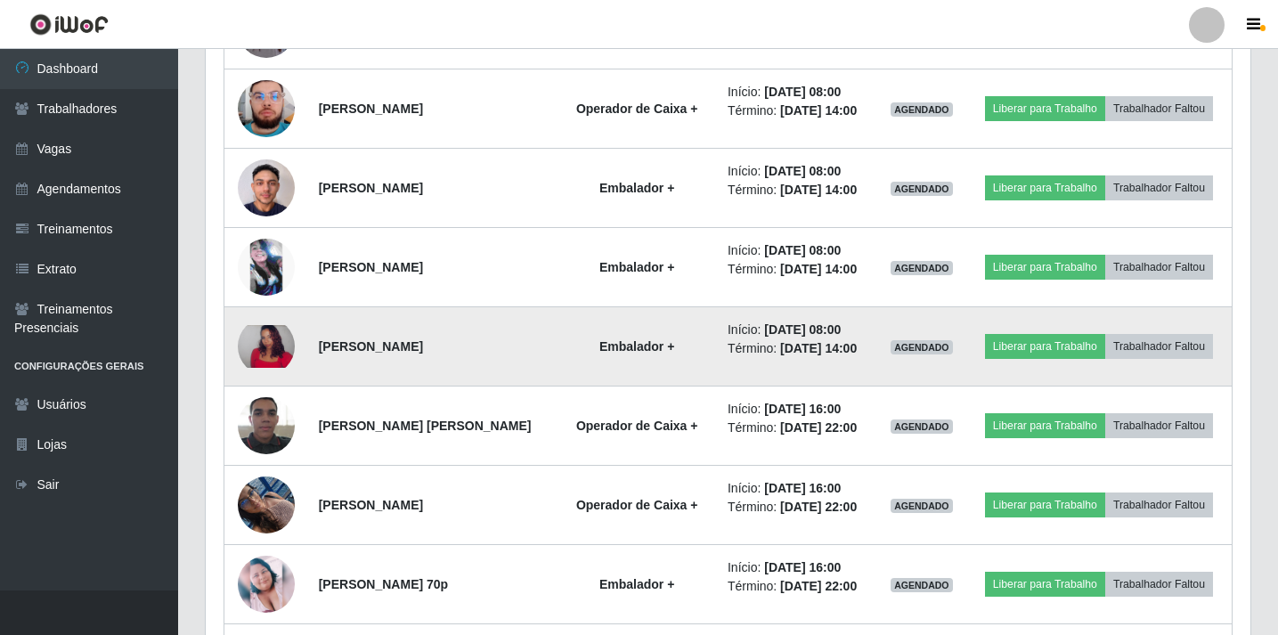
click at [251, 355] on img at bounding box center [266, 346] width 57 height 43
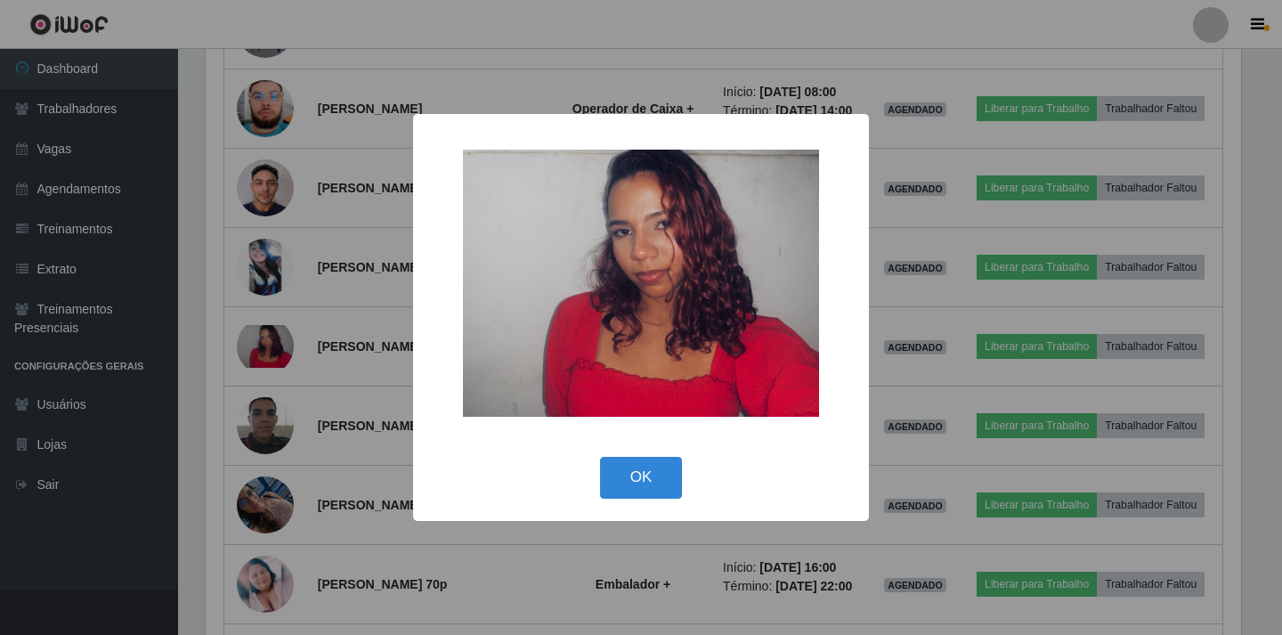
click at [1087, 9] on div "× OK Cancel" at bounding box center [641, 317] width 1282 height 635
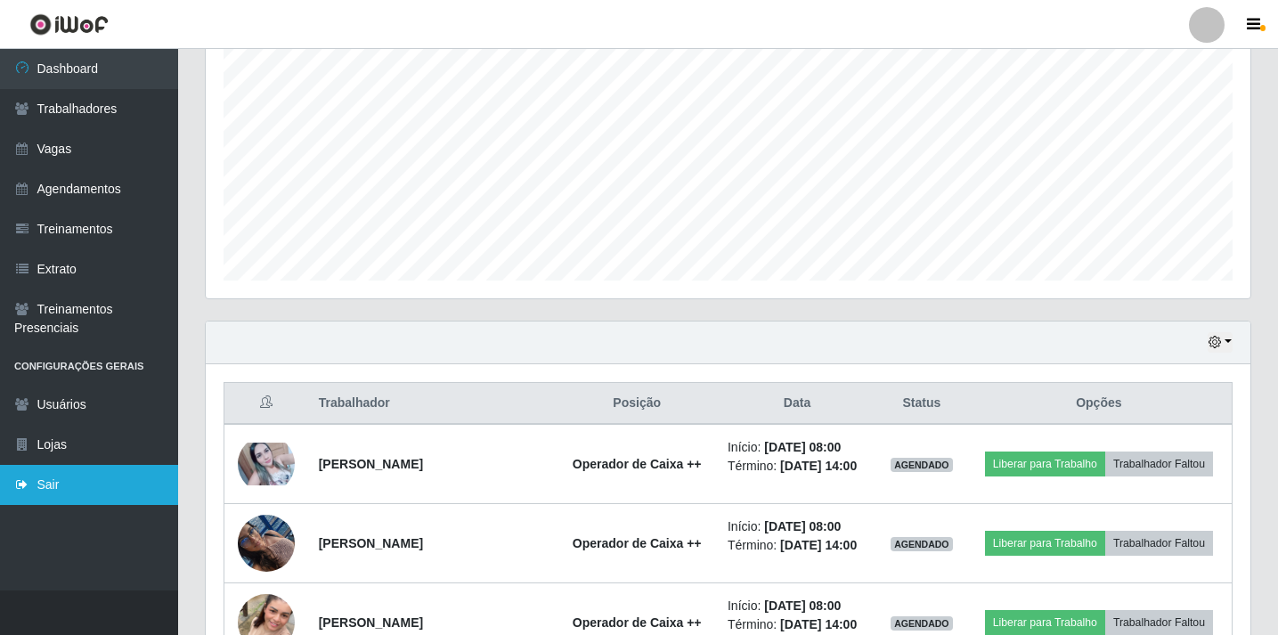
click at [40, 489] on link "Sair" at bounding box center [89, 485] width 178 height 40
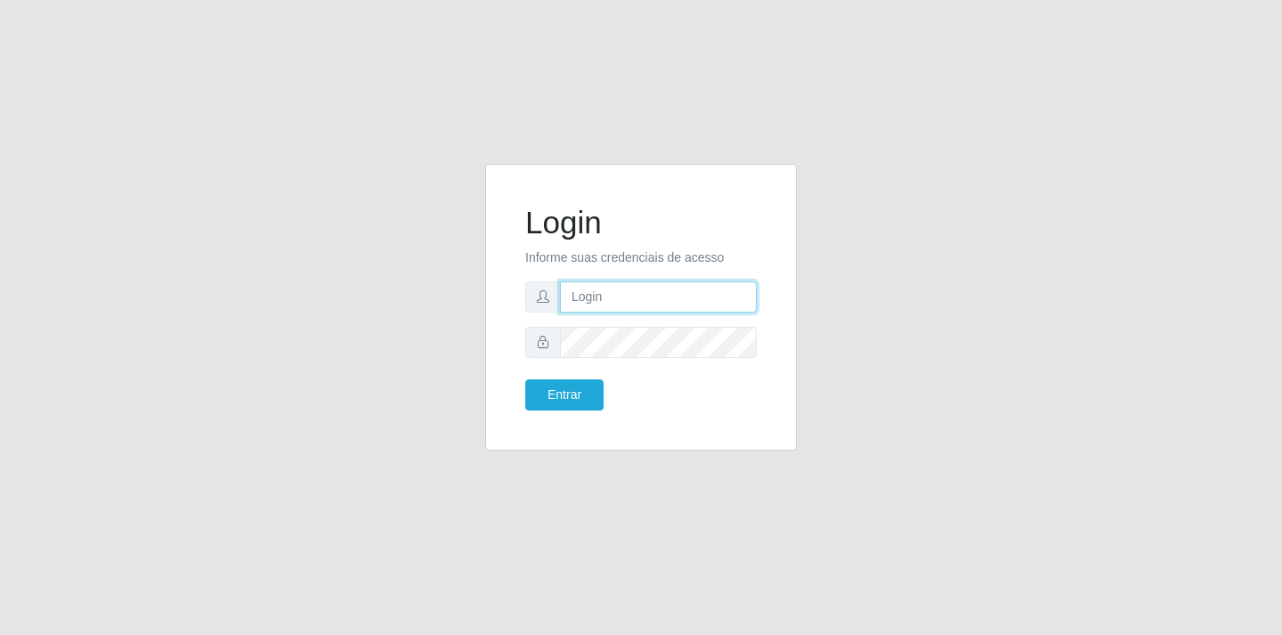
click at [609, 303] on input "text" at bounding box center [658, 296] width 197 height 31
type input "[EMAIL_ADDRESS][DOMAIN_NAME]"
click at [525, 379] on button "Entrar" at bounding box center [564, 394] width 78 height 31
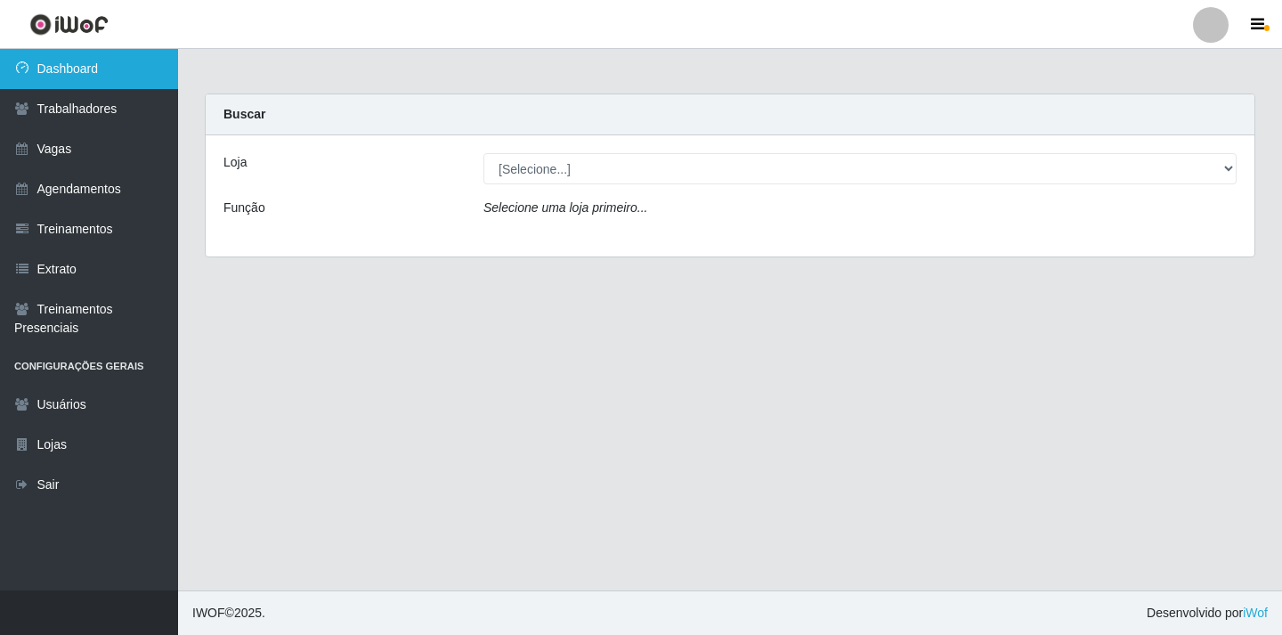
click at [102, 73] on link "Dashboard" at bounding box center [89, 69] width 178 height 40
click at [63, 69] on link "Dashboard" at bounding box center [89, 69] width 178 height 40
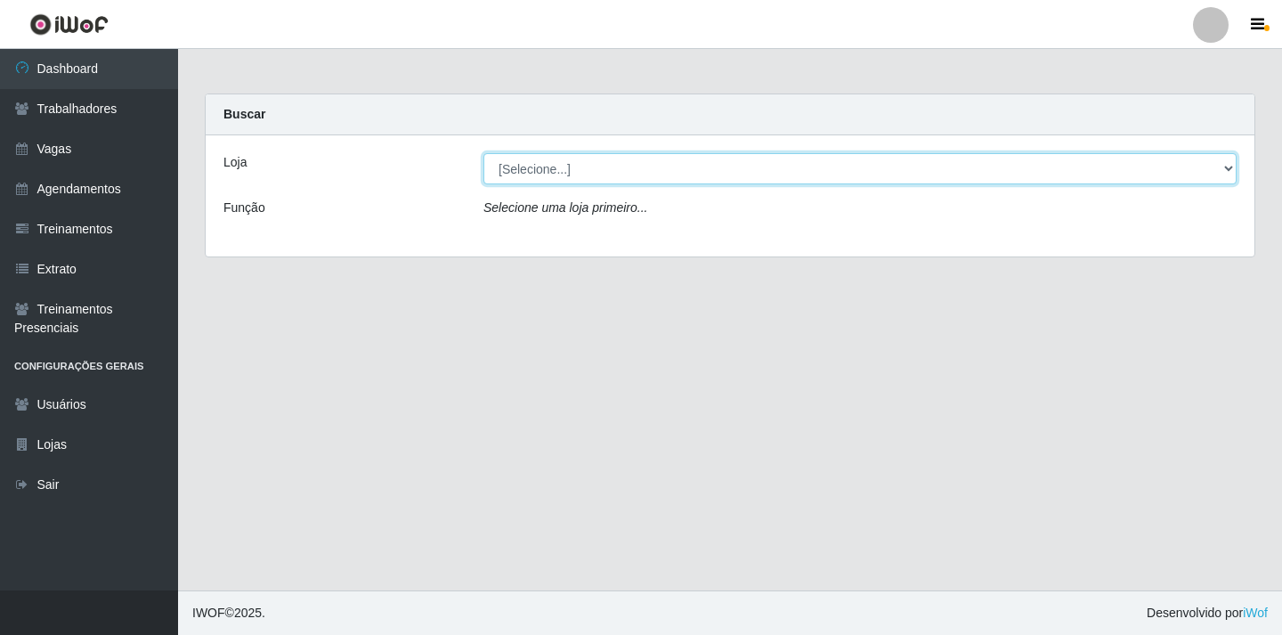
click at [1228, 166] on select "[Selecione...] SuperFácil Atacado - Alto de São Manoel SuperFácil Atacado - Ema…" at bounding box center [860, 168] width 753 height 31
select select "504"
click at [484, 153] on select "[Selecione...] SuperFácil Atacado - Alto de São Manoel SuperFácil Atacado - Ema…" at bounding box center [860, 168] width 753 height 31
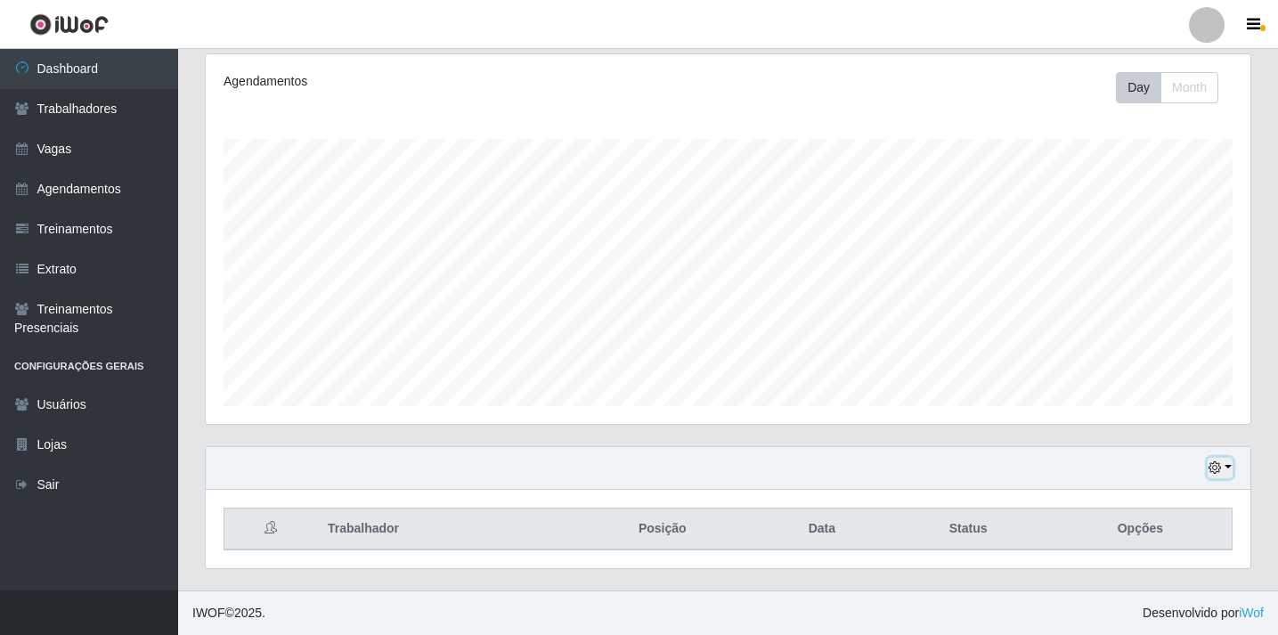
click at [1226, 469] on button "button" at bounding box center [1220, 468] width 25 height 20
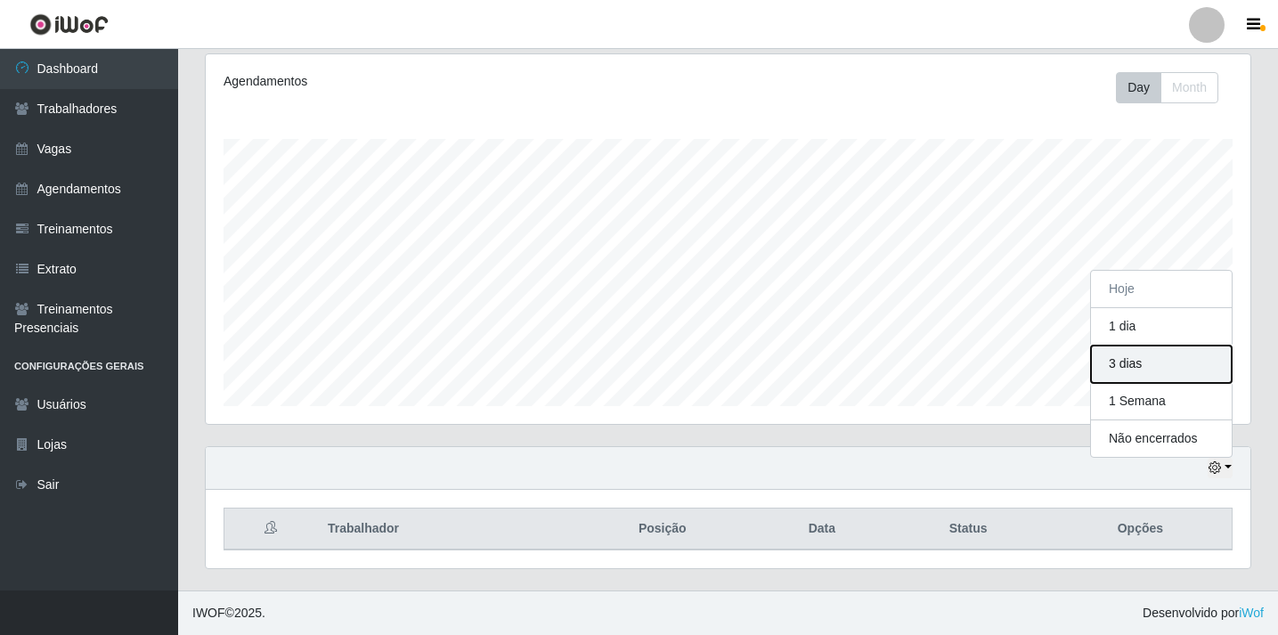
click at [1135, 362] on button "3 dias" at bounding box center [1161, 364] width 141 height 37
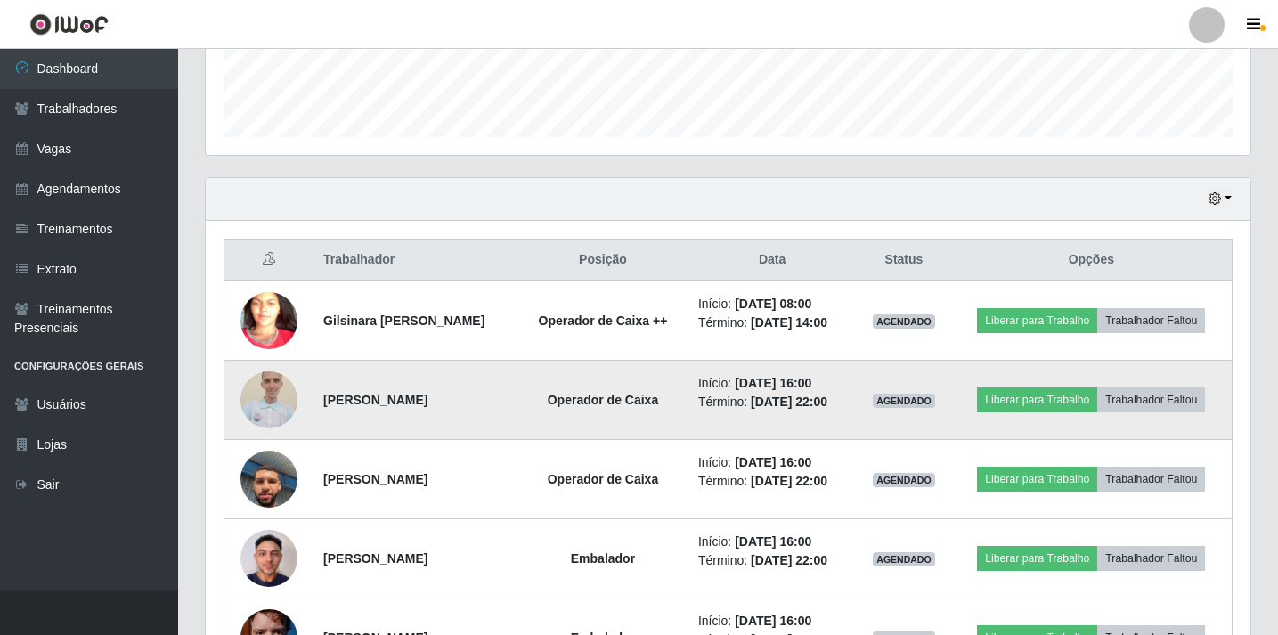
scroll to position [498, 0]
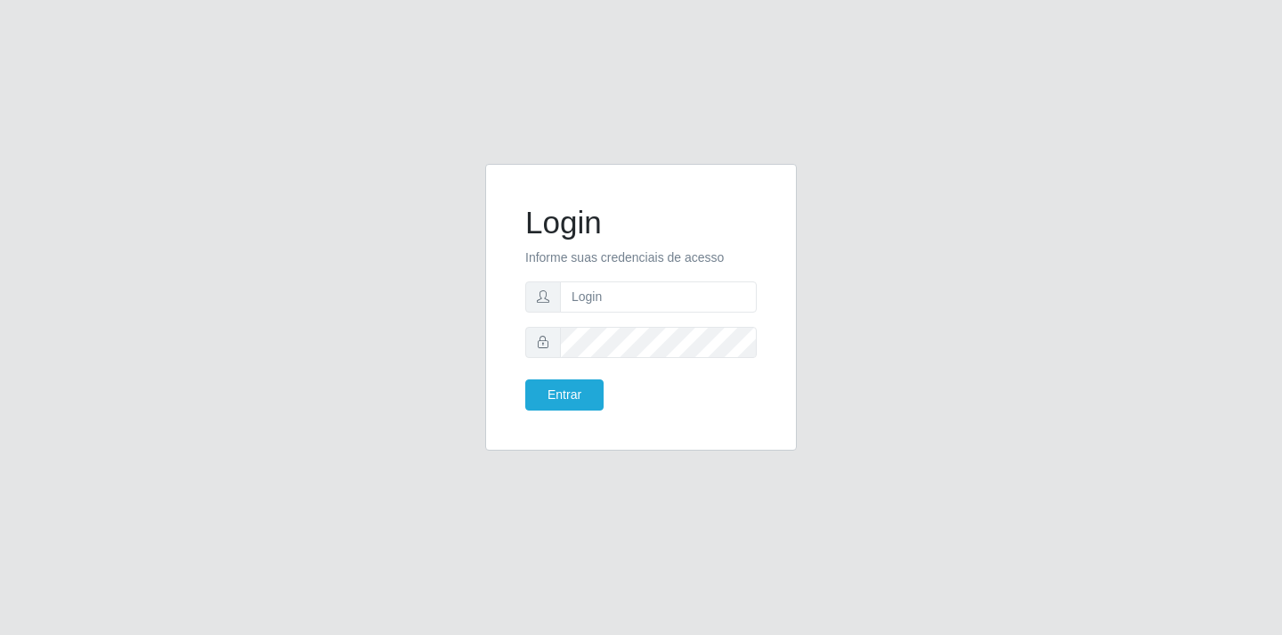
click at [605, 301] on input "text" at bounding box center [658, 296] width 197 height 31
type input "[EMAIL_ADDRESS][DOMAIN_NAME]"
click at [525, 379] on button "Entrar" at bounding box center [564, 394] width 78 height 31
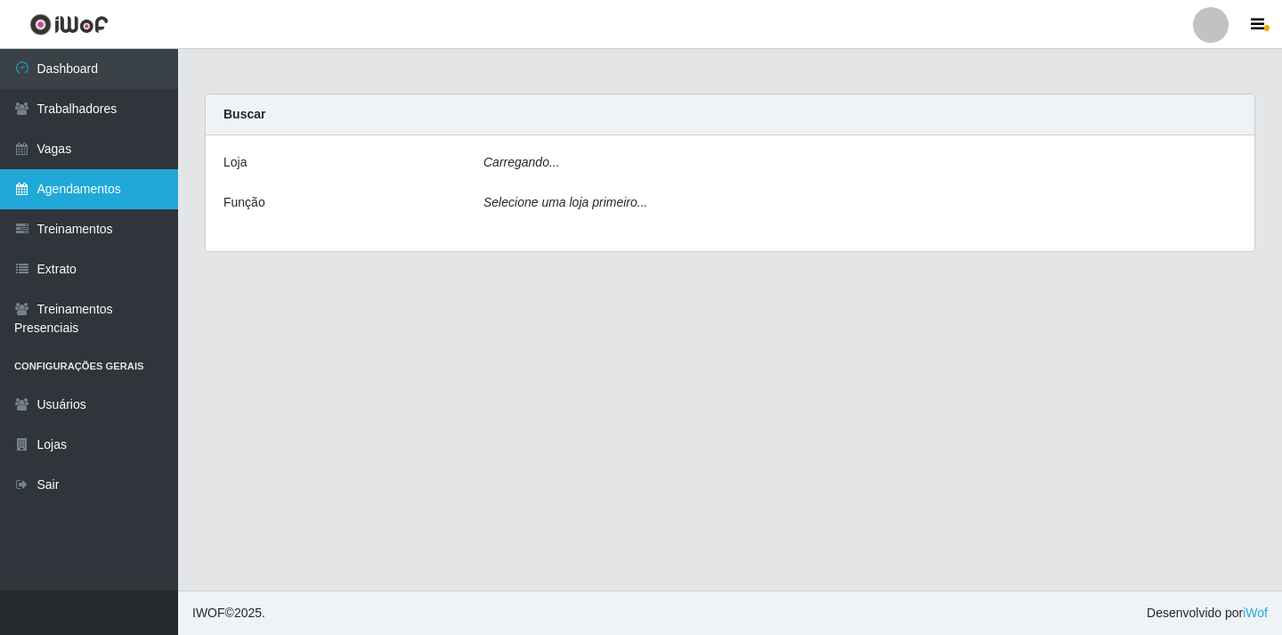
click at [80, 191] on link "Agendamentos" at bounding box center [89, 189] width 178 height 40
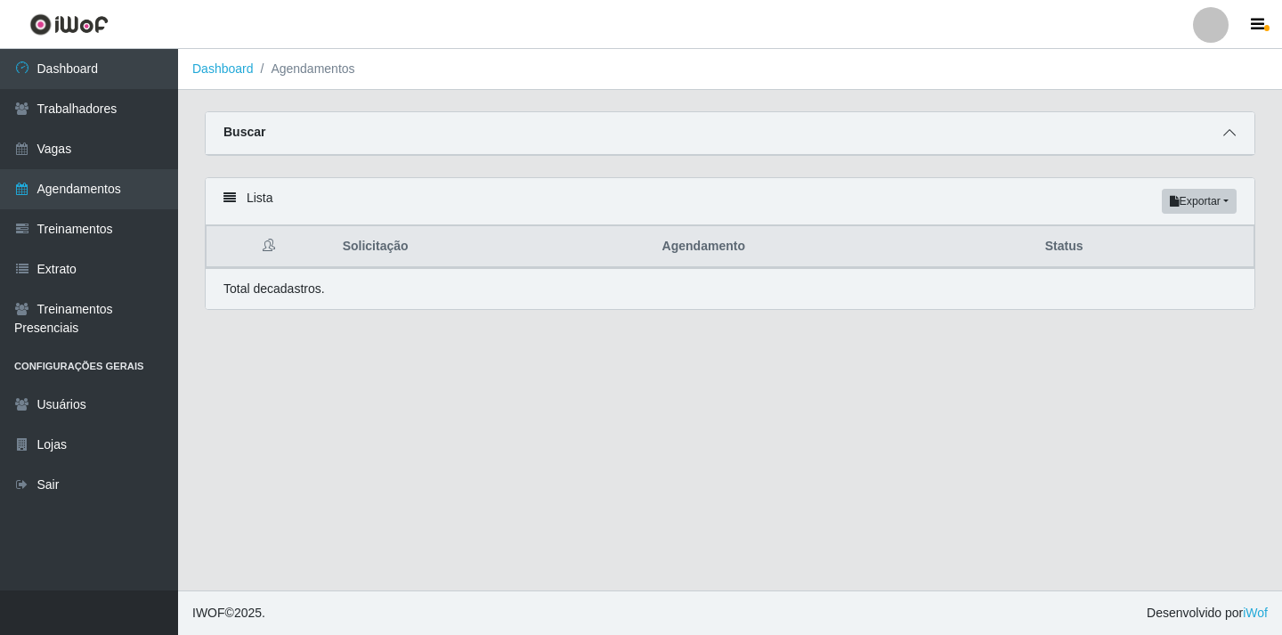
click at [1232, 135] on icon at bounding box center [1230, 132] width 12 height 12
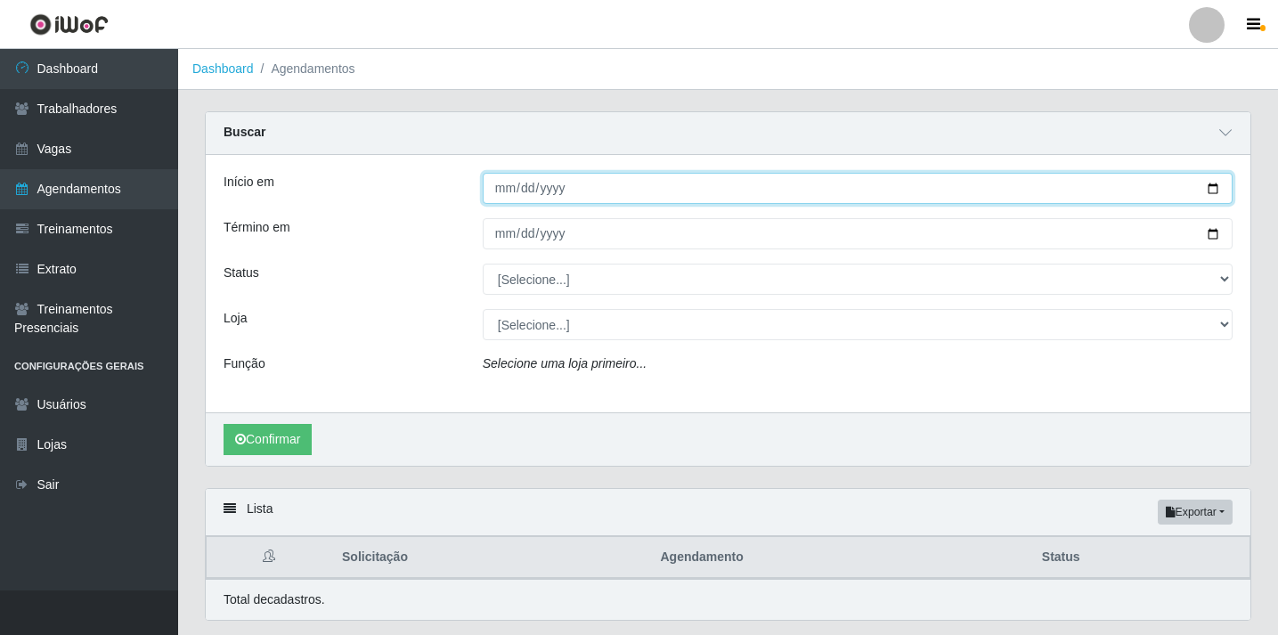
click at [1212, 191] on input "Início em" at bounding box center [858, 188] width 750 height 31
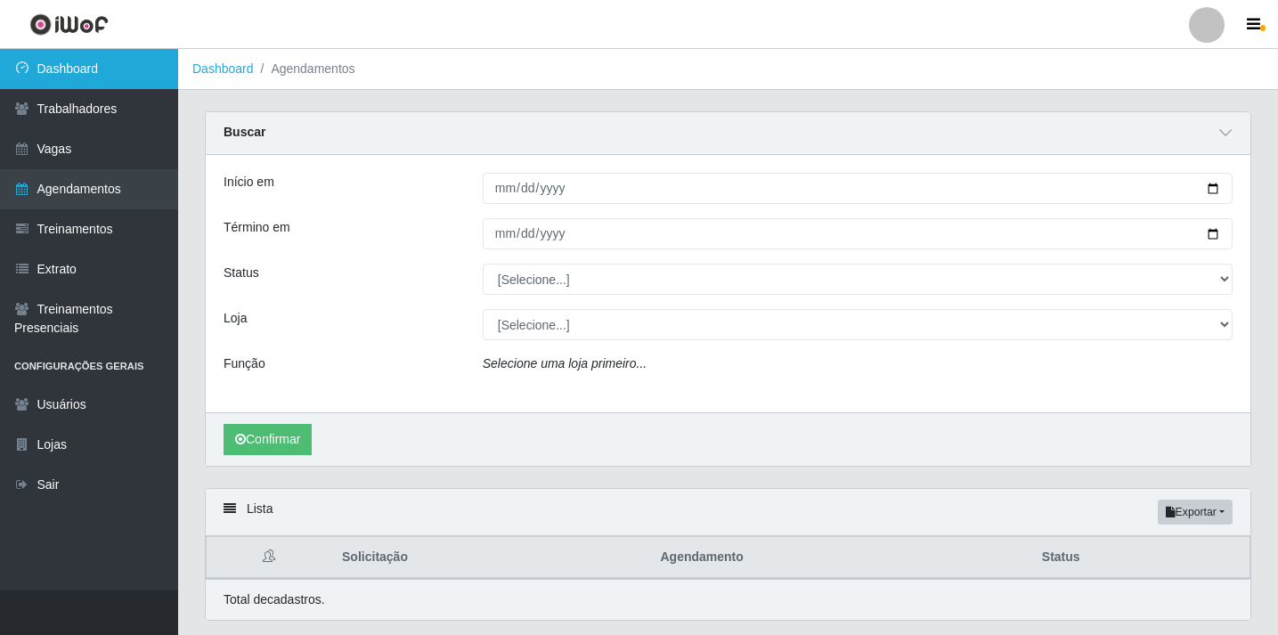
click at [69, 62] on link "Dashboard" at bounding box center [89, 69] width 178 height 40
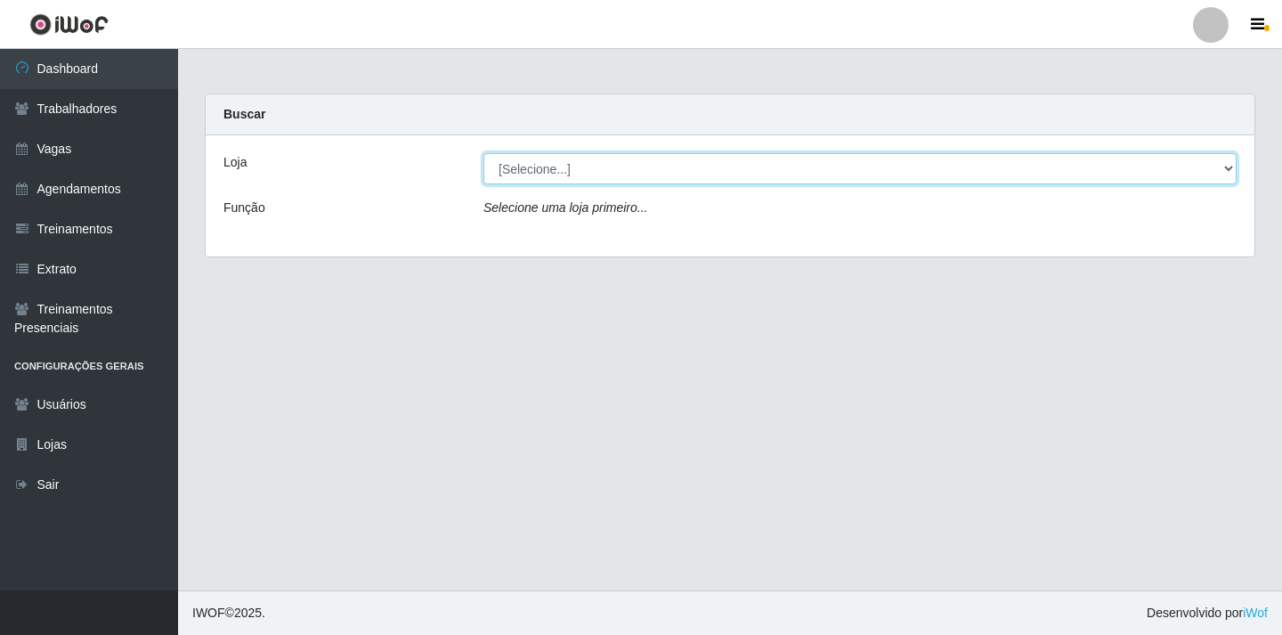
drag, startPoint x: 1228, startPoint y: 163, endPoint x: 1215, endPoint y: 163, distance: 13.4
click at [1228, 163] on select "[Selecione...] SuperFácil Atacado - Alto de São Manoel SuperFácil Atacado - Ema…" at bounding box center [860, 168] width 753 height 31
click at [484, 153] on select "[Selecione...] SuperFácil Atacado - Alto de São Manoel SuperFácil Atacado - Ema…" at bounding box center [860, 168] width 753 height 31
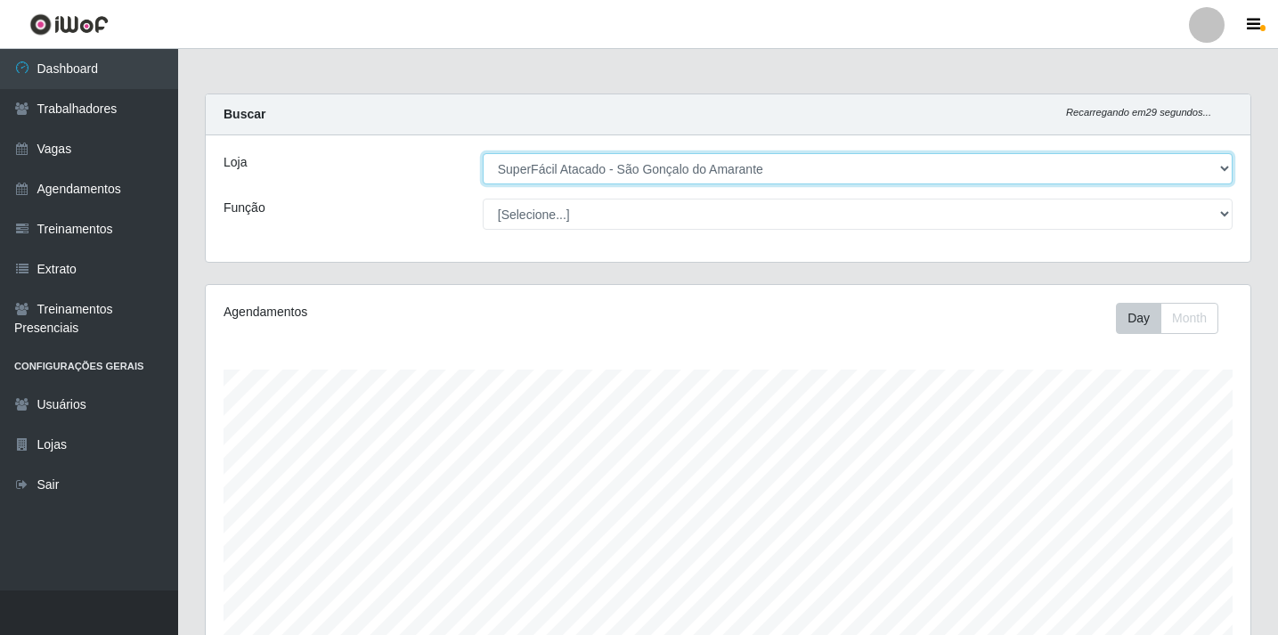
scroll to position [370, 1045]
drag, startPoint x: 1224, startPoint y: 168, endPoint x: 1199, endPoint y: 167, distance: 25.8
click at [1224, 168] on select "[Selecione...] SuperFácil Atacado - Alto de São Manoel SuperFácil Atacado - Ema…" at bounding box center [858, 168] width 750 height 31
select select "504"
click at [483, 153] on select "[Selecione...] SuperFácil Atacado - Alto de São Manoel SuperFácil Atacado - Ema…" at bounding box center [858, 168] width 750 height 31
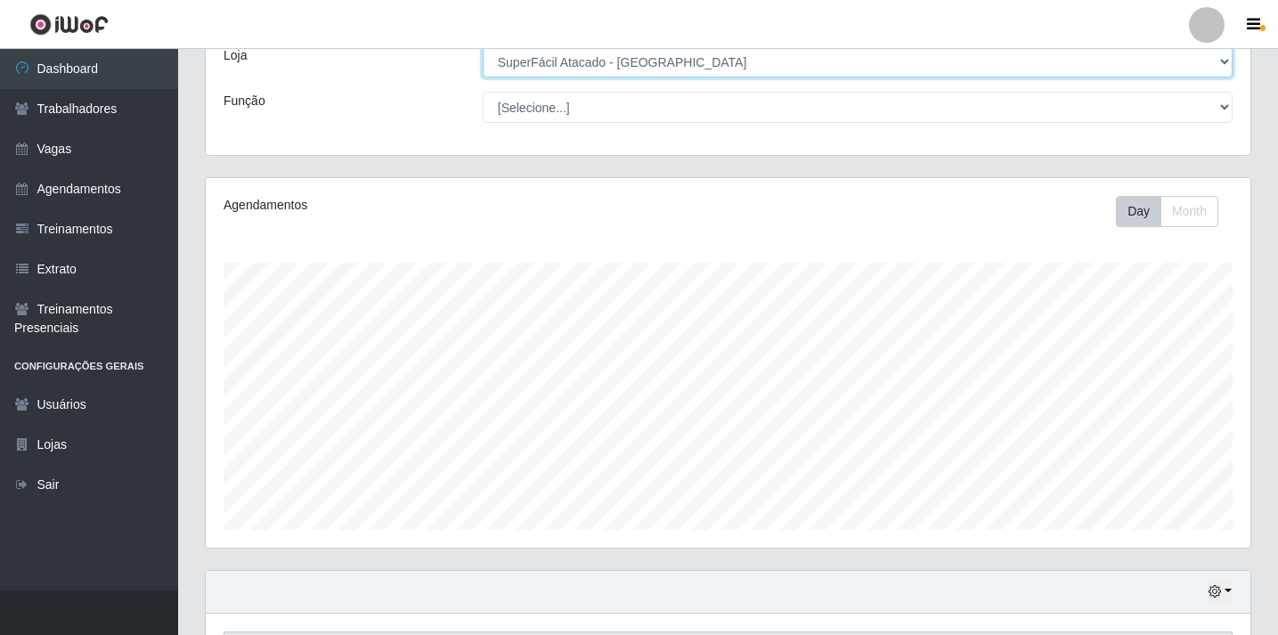
scroll to position [231, 0]
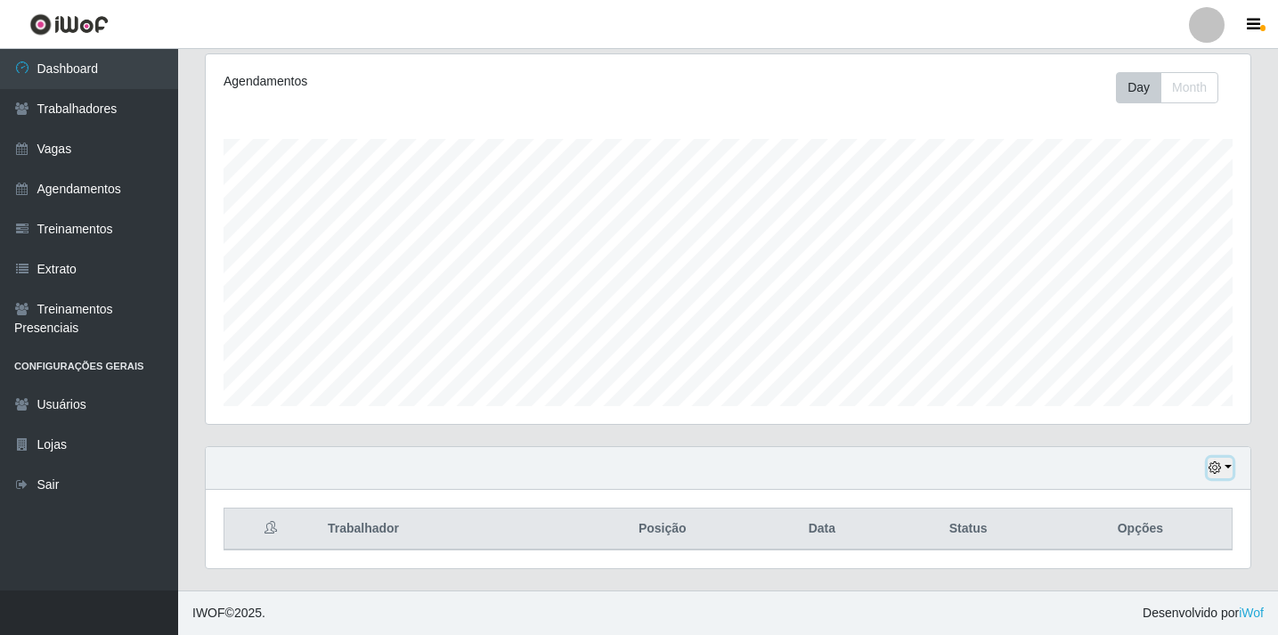
click at [1223, 468] on button "button" at bounding box center [1220, 468] width 25 height 20
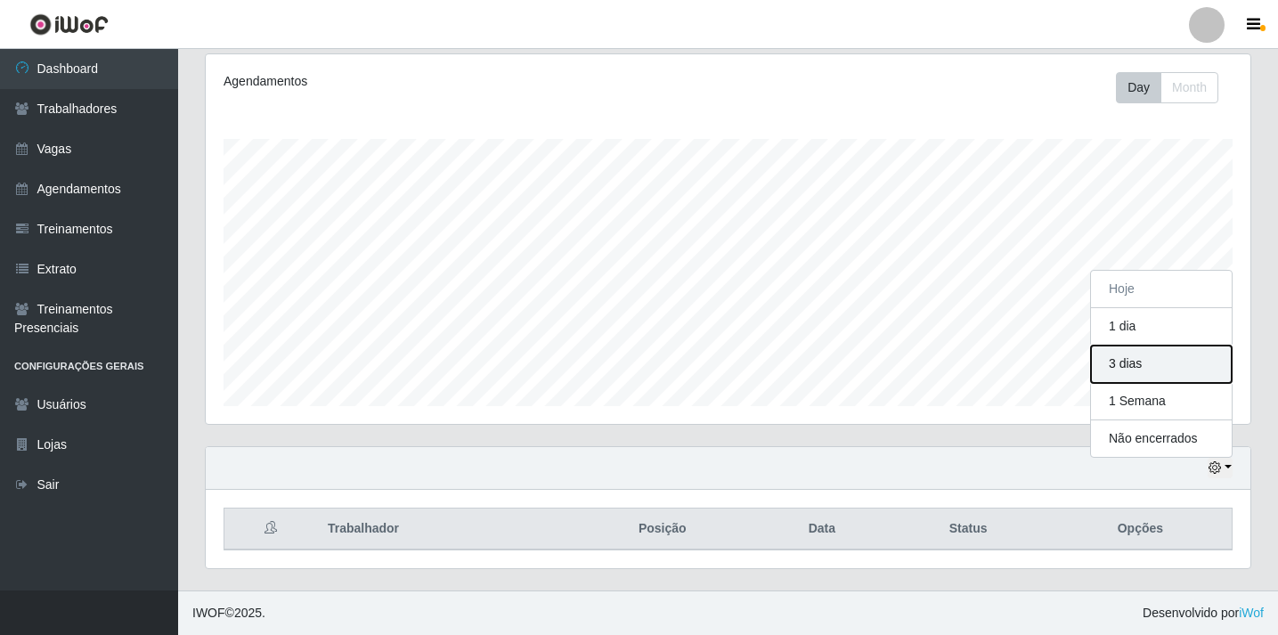
click at [1112, 370] on button "3 dias" at bounding box center [1161, 364] width 141 height 37
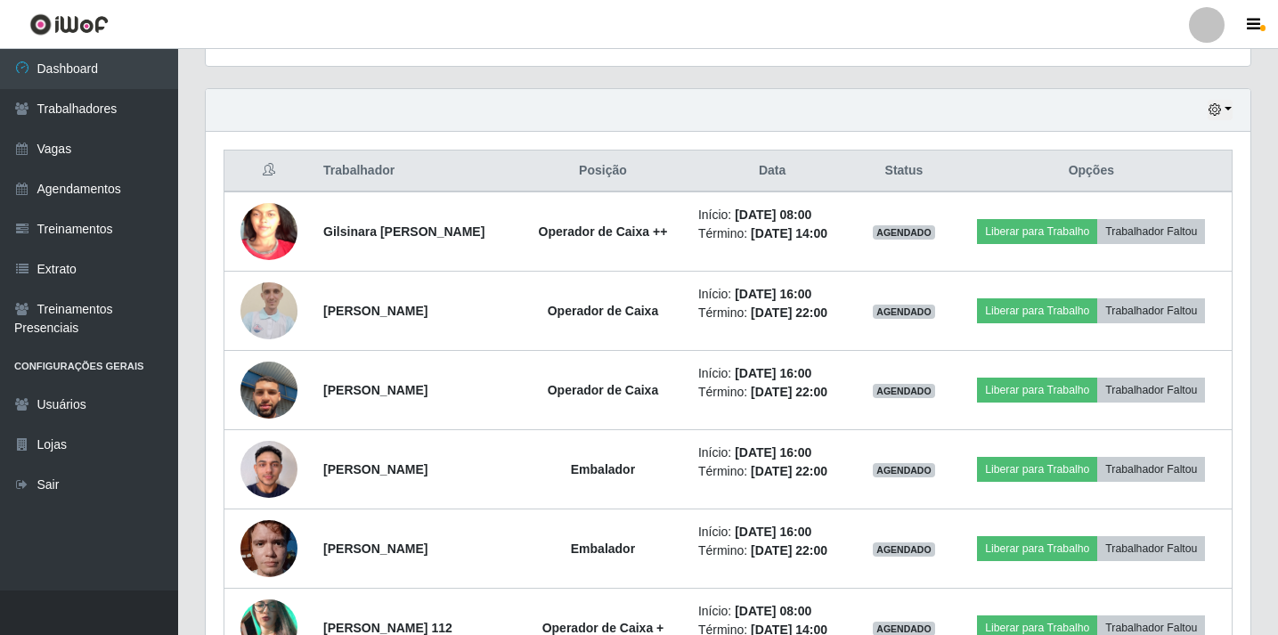
scroll to position [568, 0]
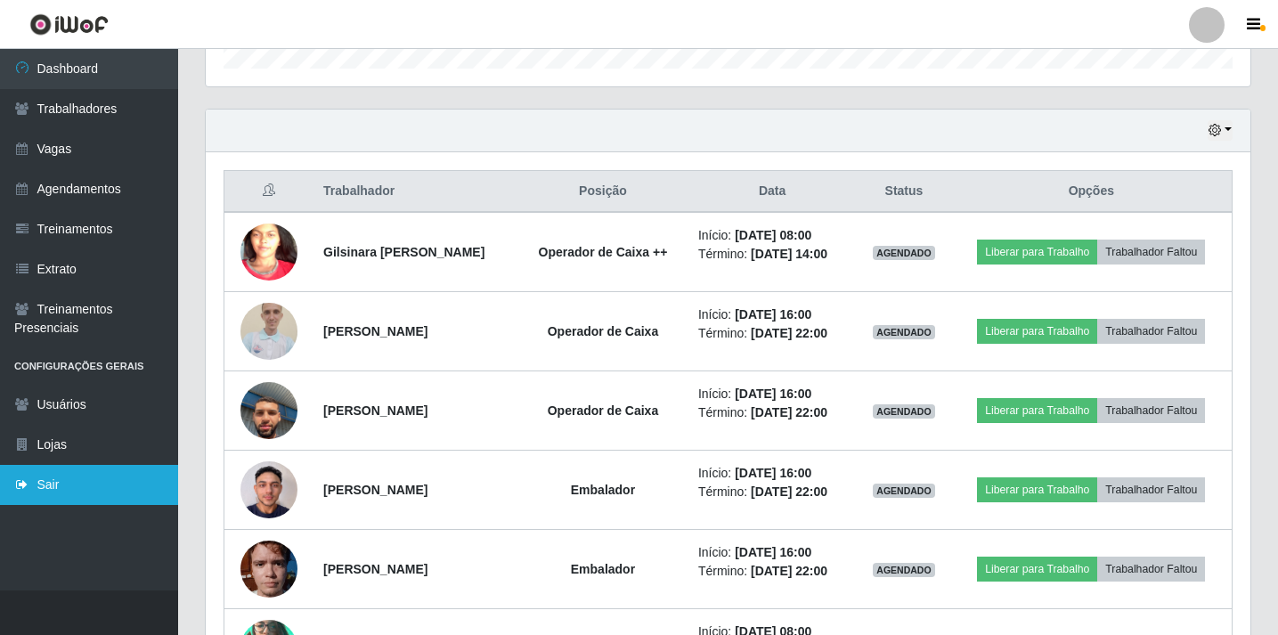
click at [20, 493] on link "Sair" at bounding box center [89, 485] width 178 height 40
